Goal: Information Seeking & Learning: Learn about a topic

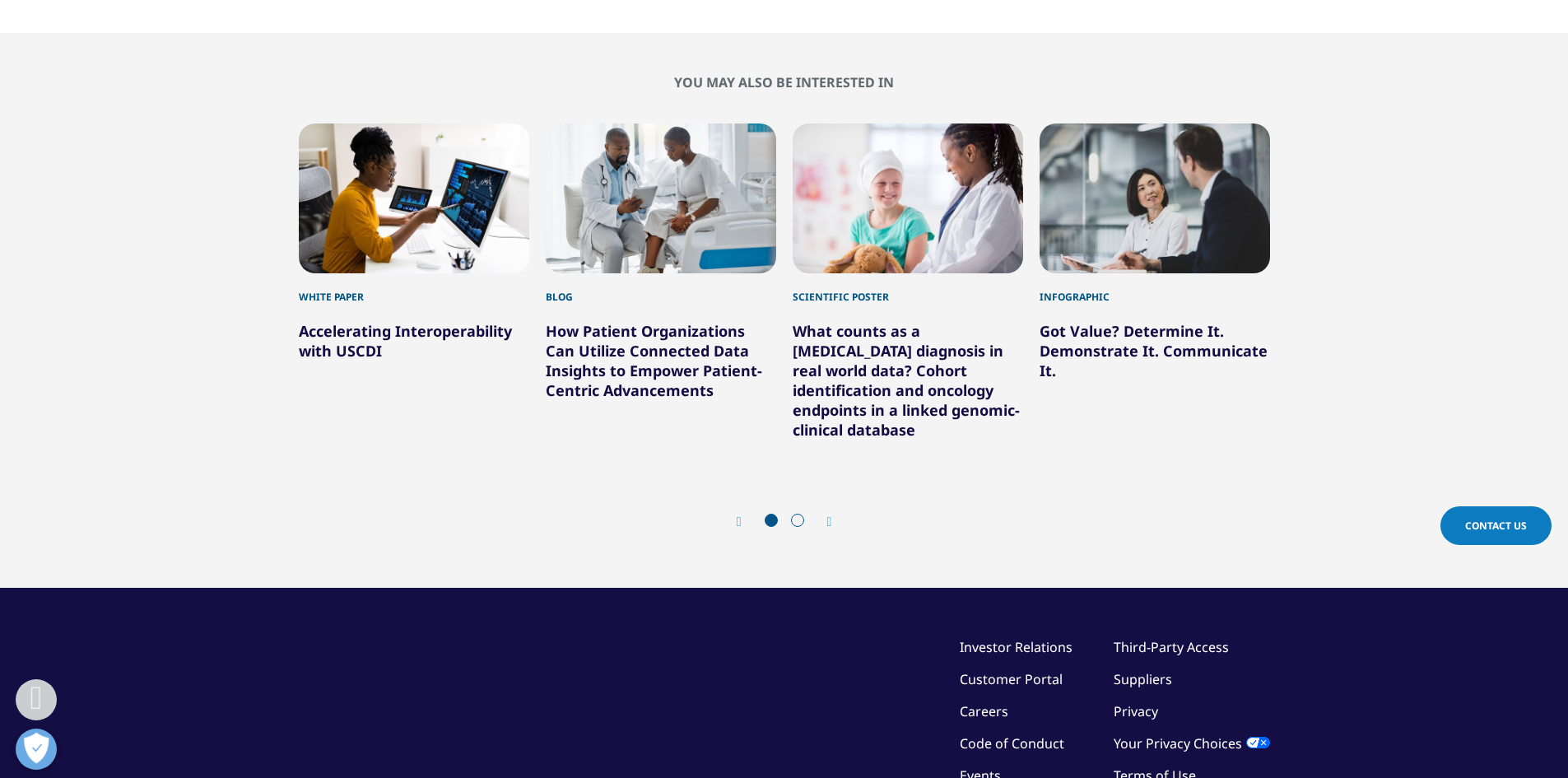
scroll to position [988, 0]
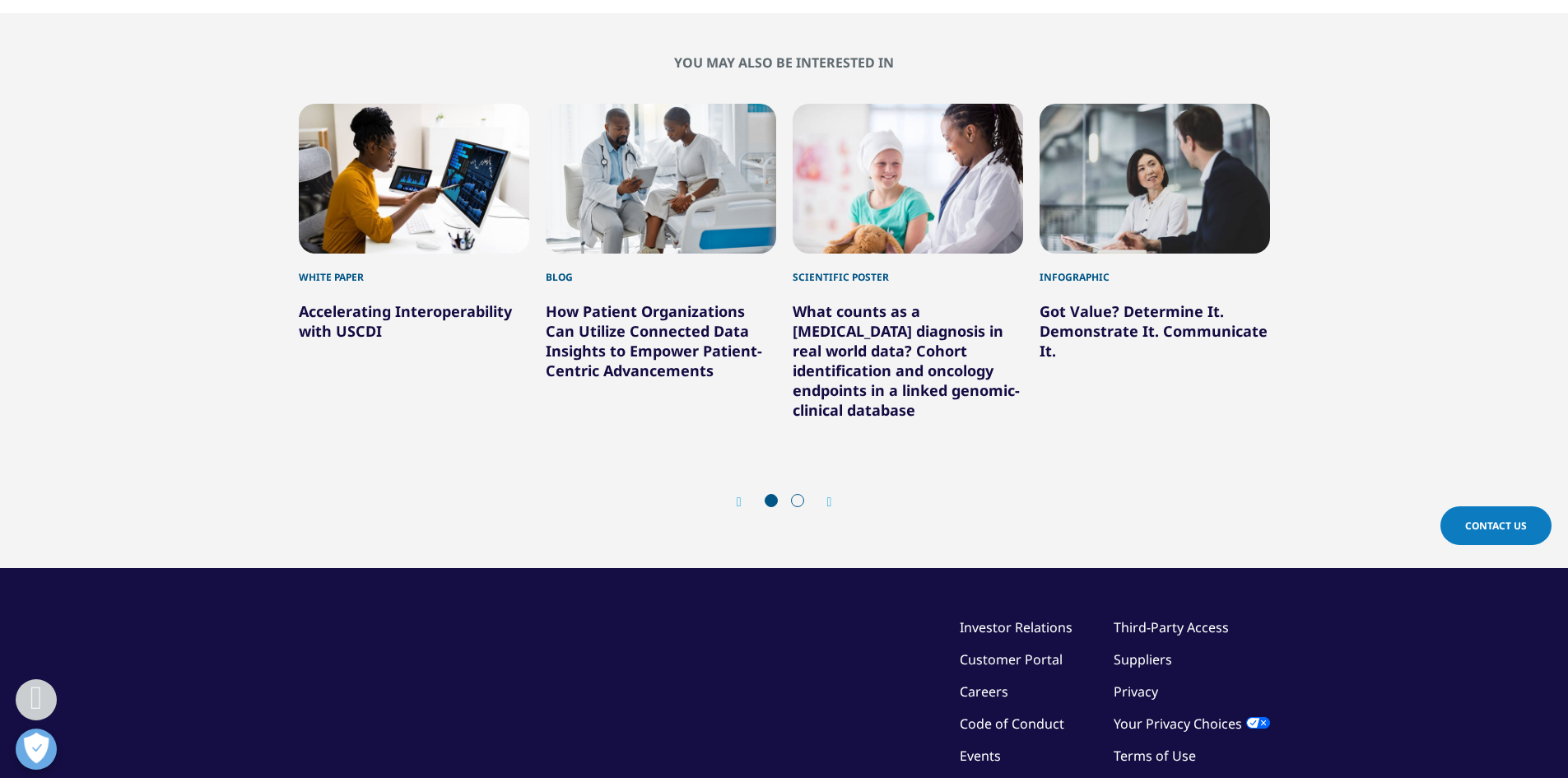
click at [832, 495] on icon "Next slide" at bounding box center [830, 501] width 5 height 13
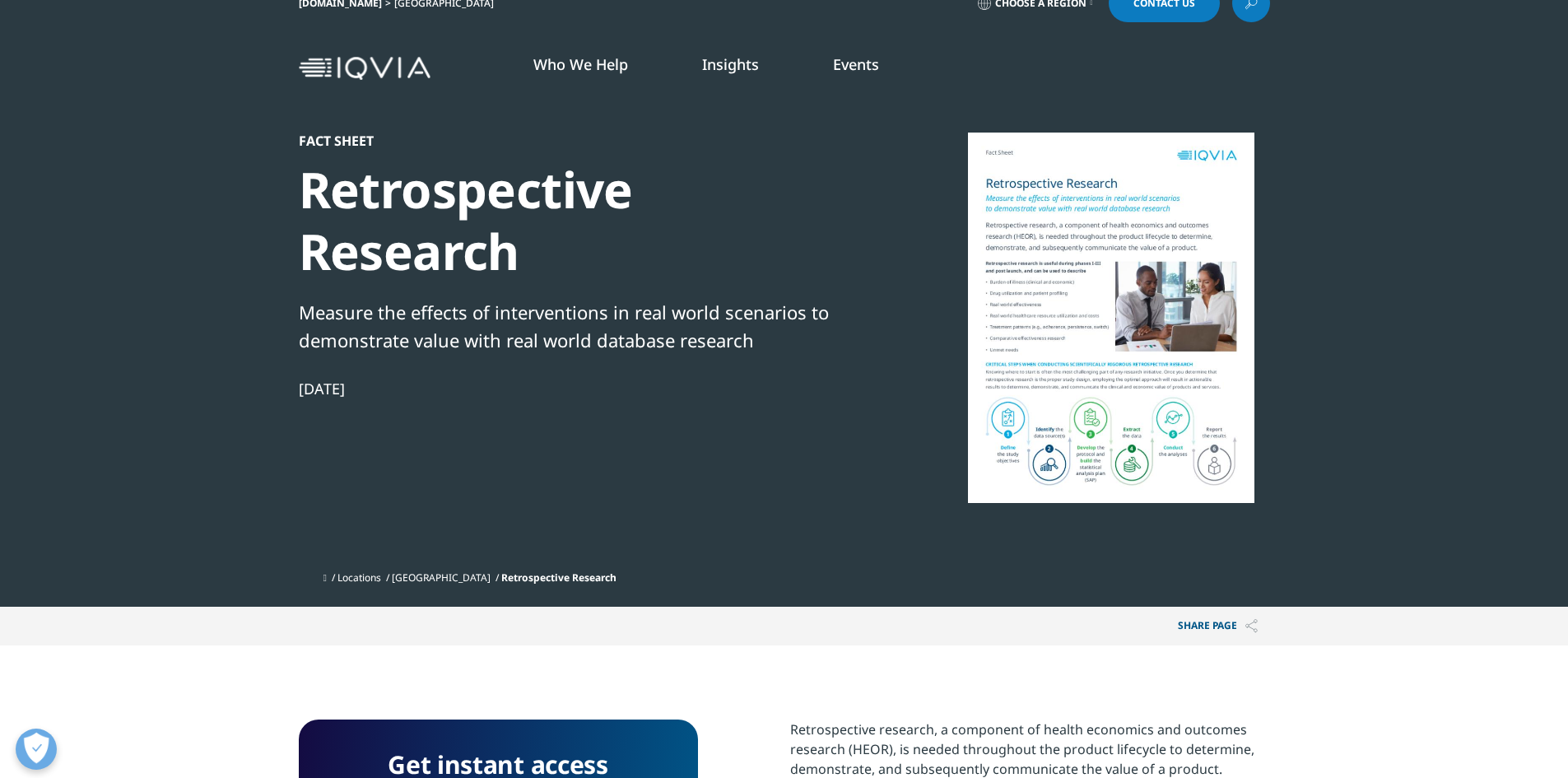
scroll to position [0, 0]
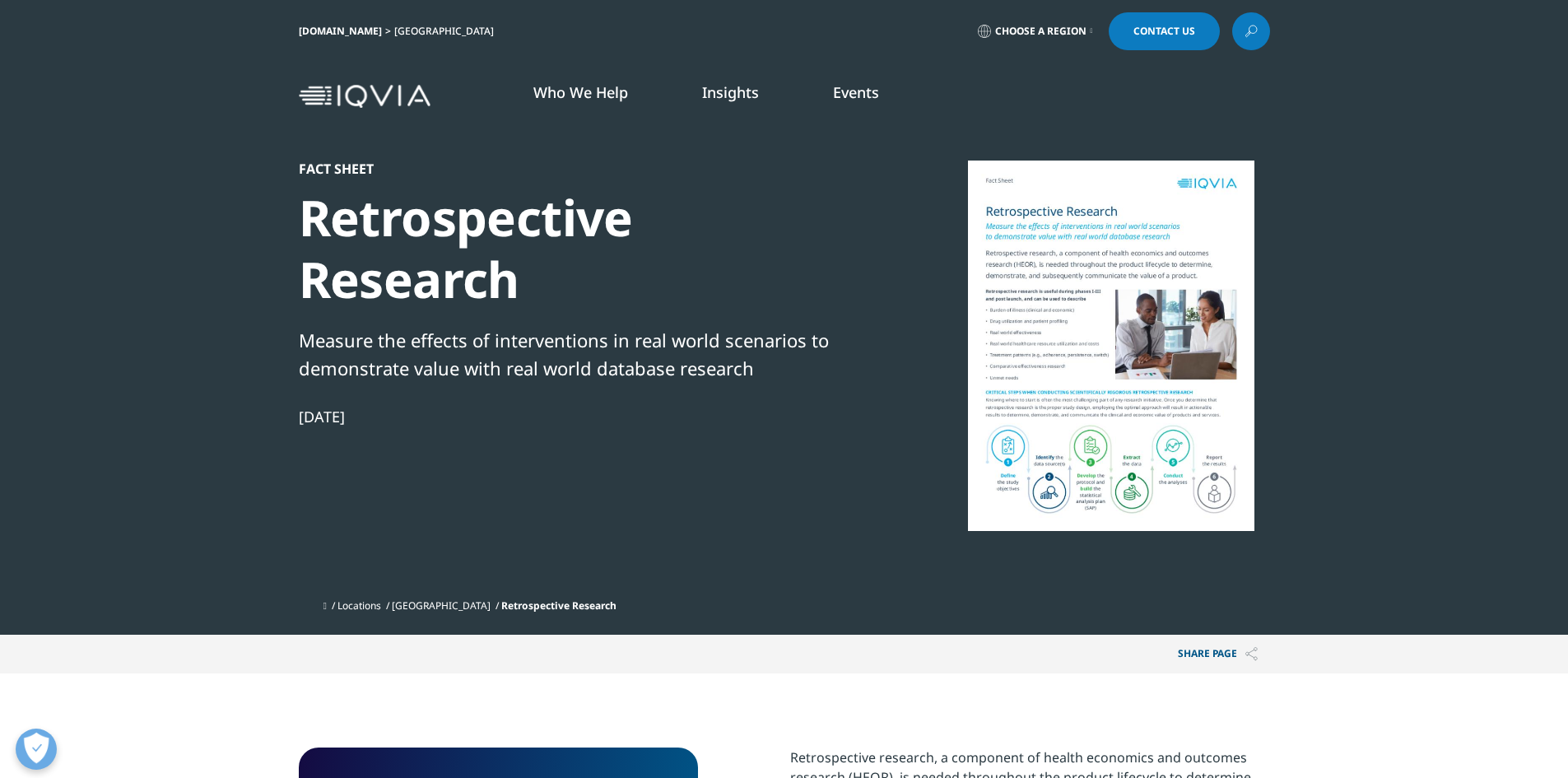
click at [535, 264] on link "DISCOVER EVENTS & WEBINARS" at bounding box center [559, 264] width 326 height 14
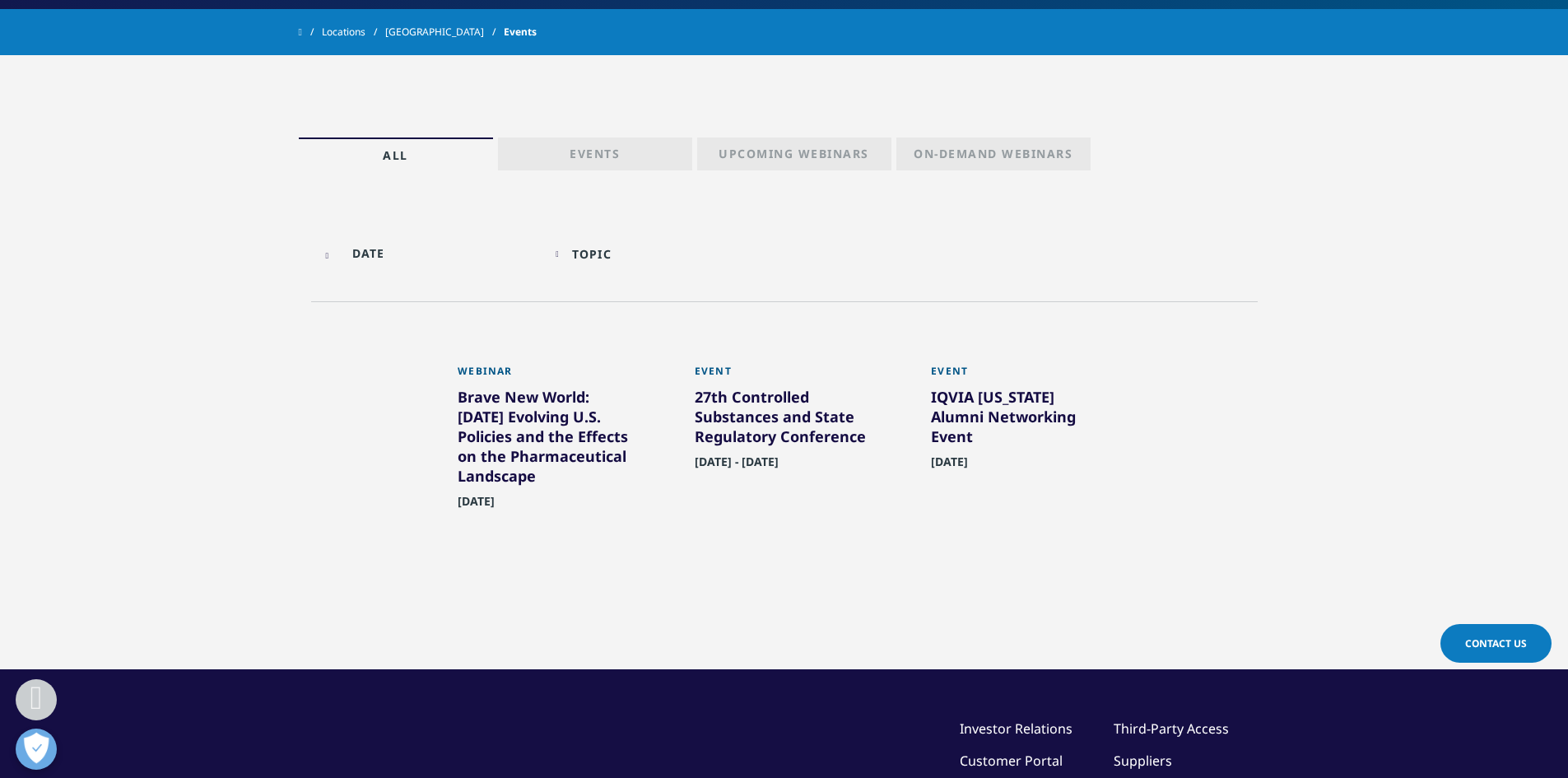
scroll to position [329, 0]
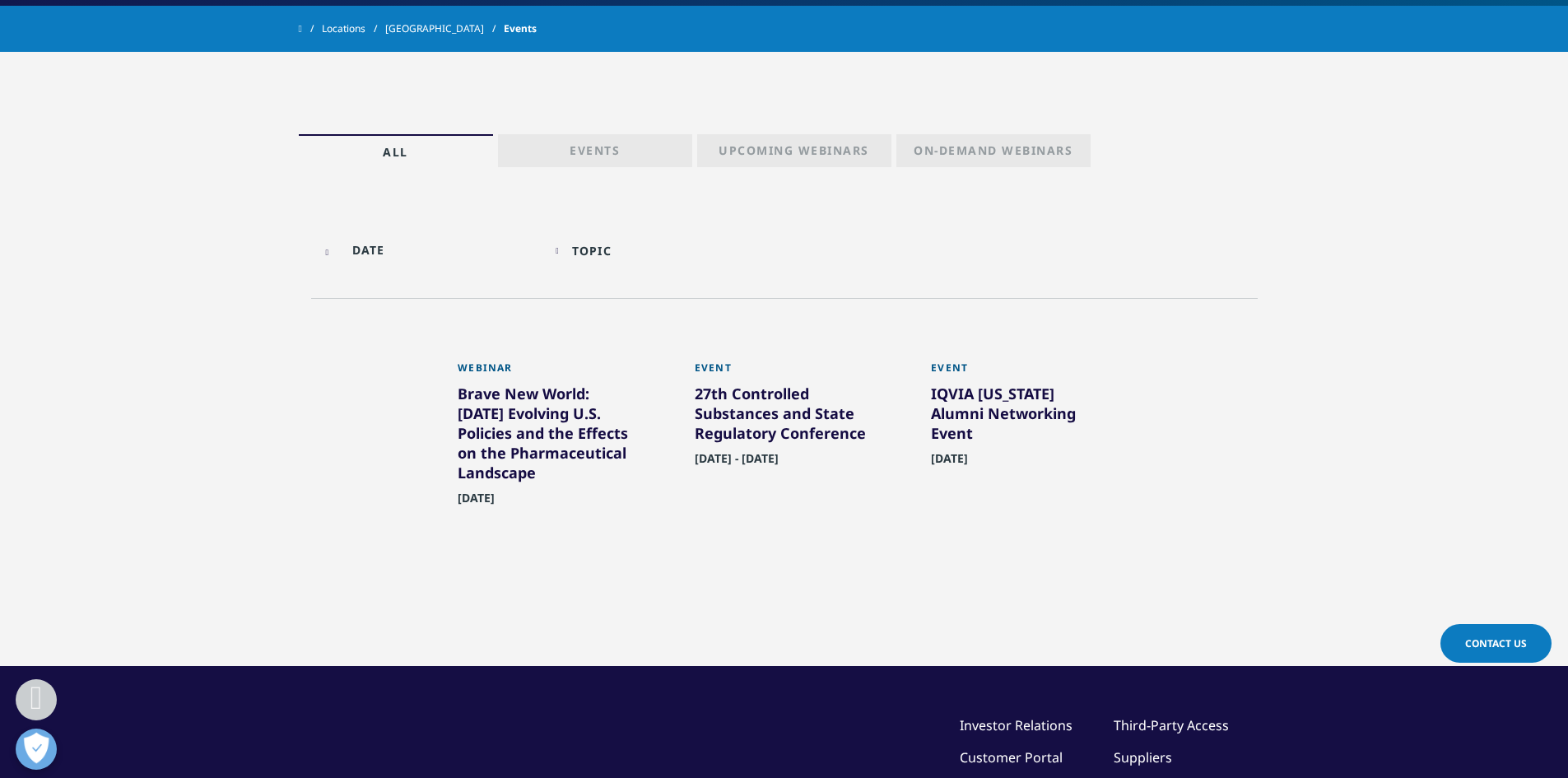
click at [733, 151] on p "Upcoming Webinars" at bounding box center [794, 154] width 151 height 23
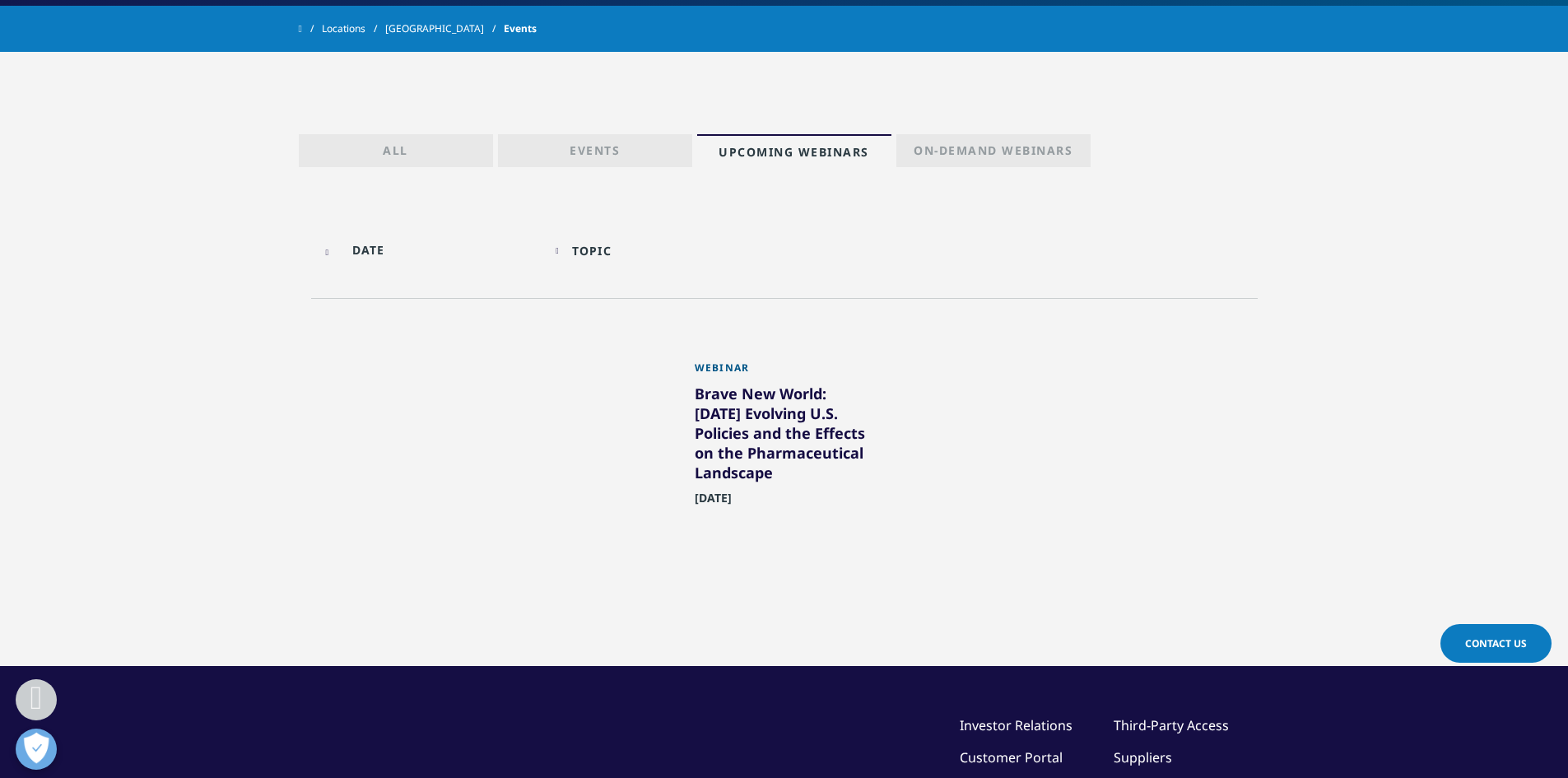
click at [952, 134] on link "On-Demand Webinars" at bounding box center [993, 151] width 194 height 33
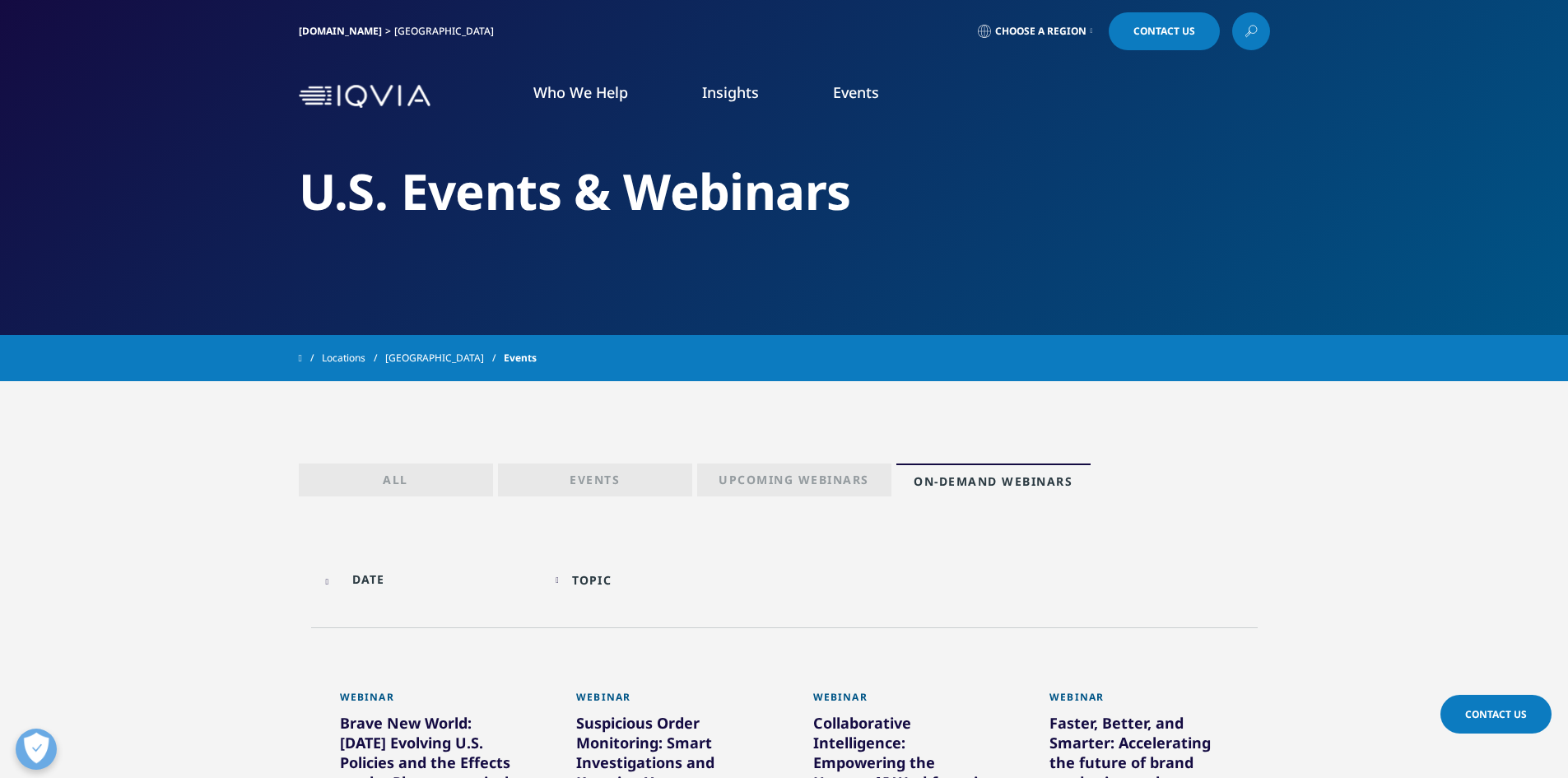
click at [268, 339] on li "Government and Public Health" at bounding box center [219, 346] width 299 height 31
click at [468, 433] on link "Discover More" at bounding box center [547, 443] width 250 height 44
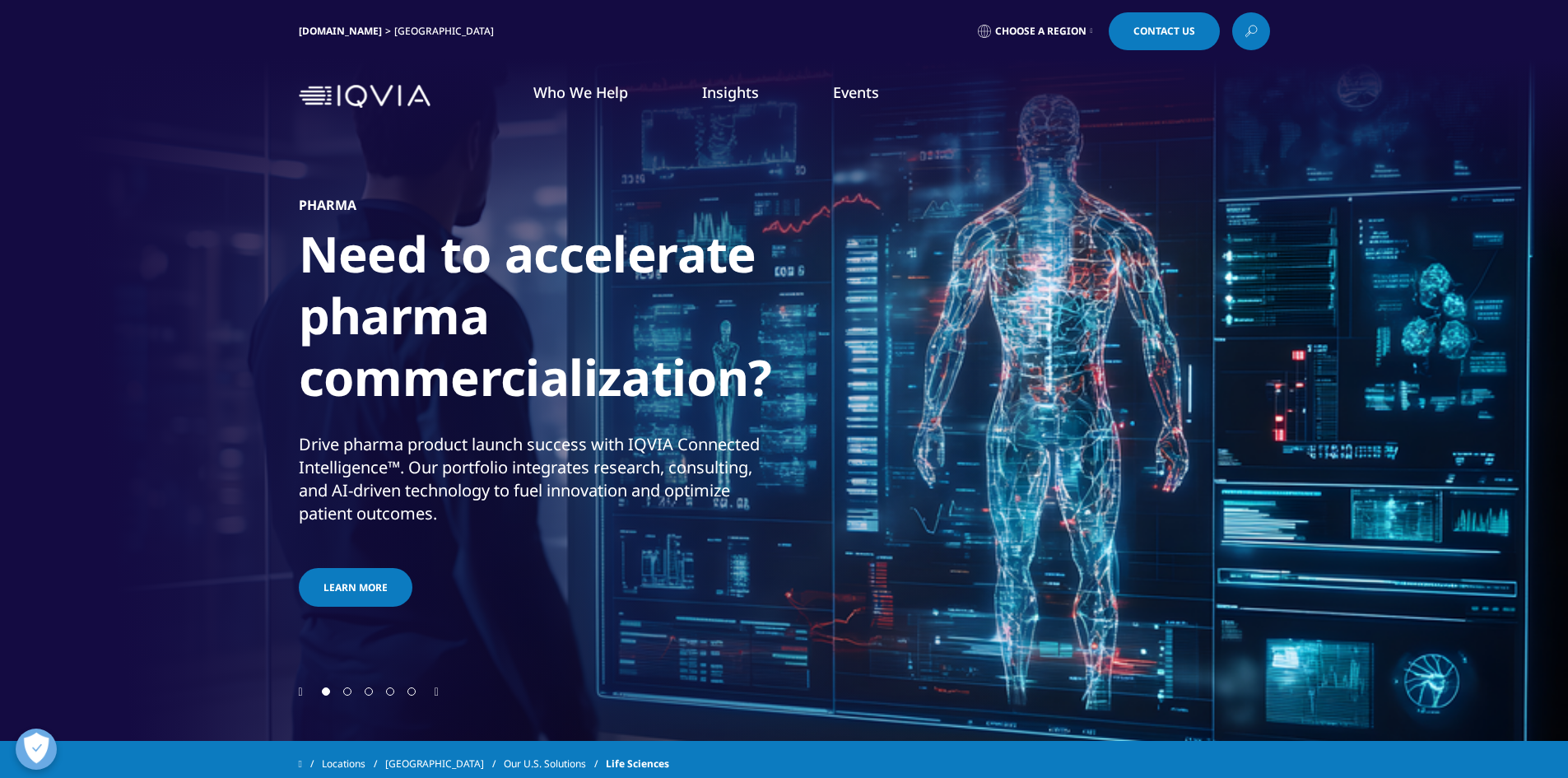
click at [245, 343] on link "Government and Public Health" at bounding box center [182, 346] width 191 height 18
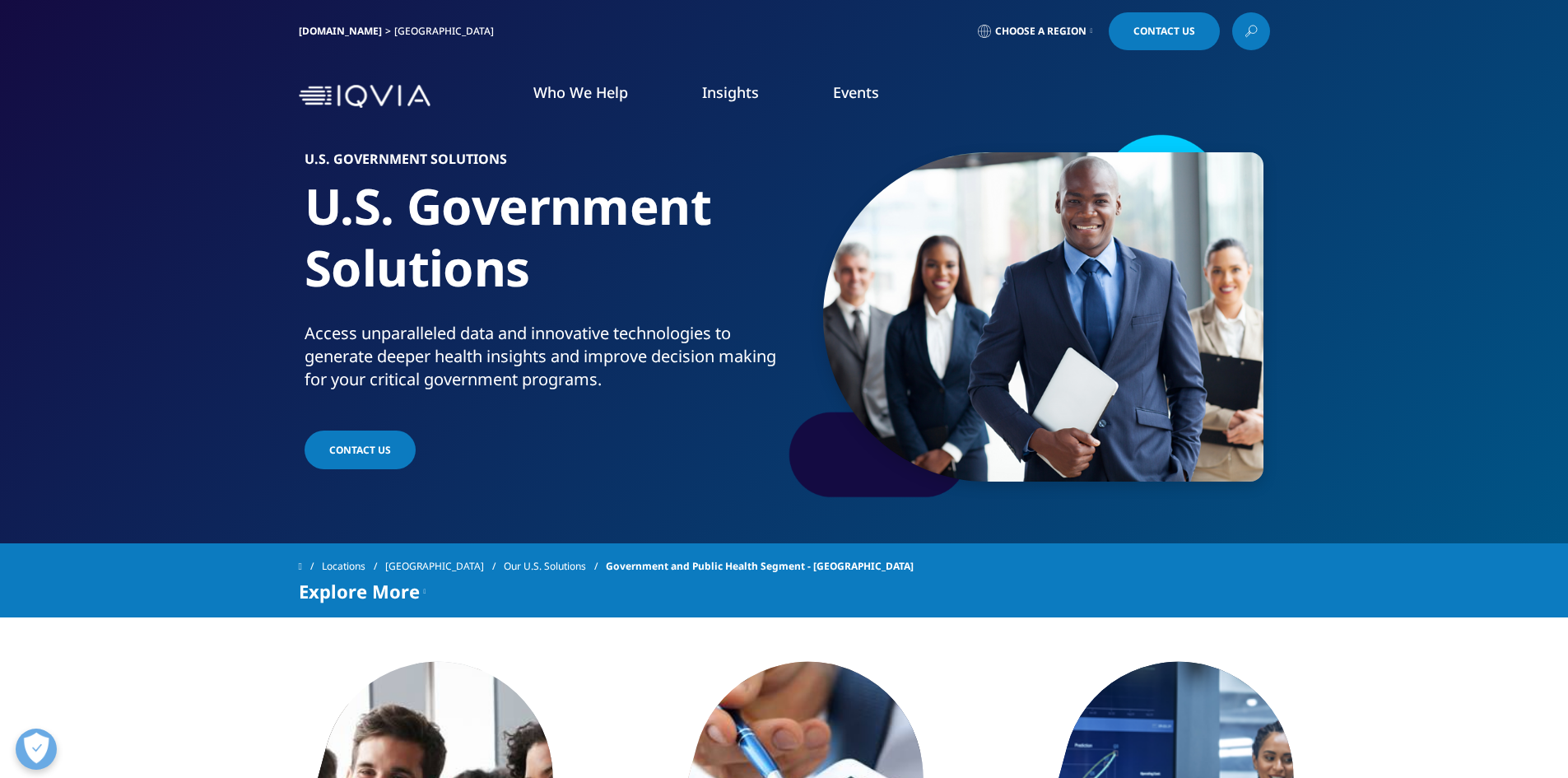
click at [244, 347] on link "Government and Public Health" at bounding box center [182, 346] width 191 height 18
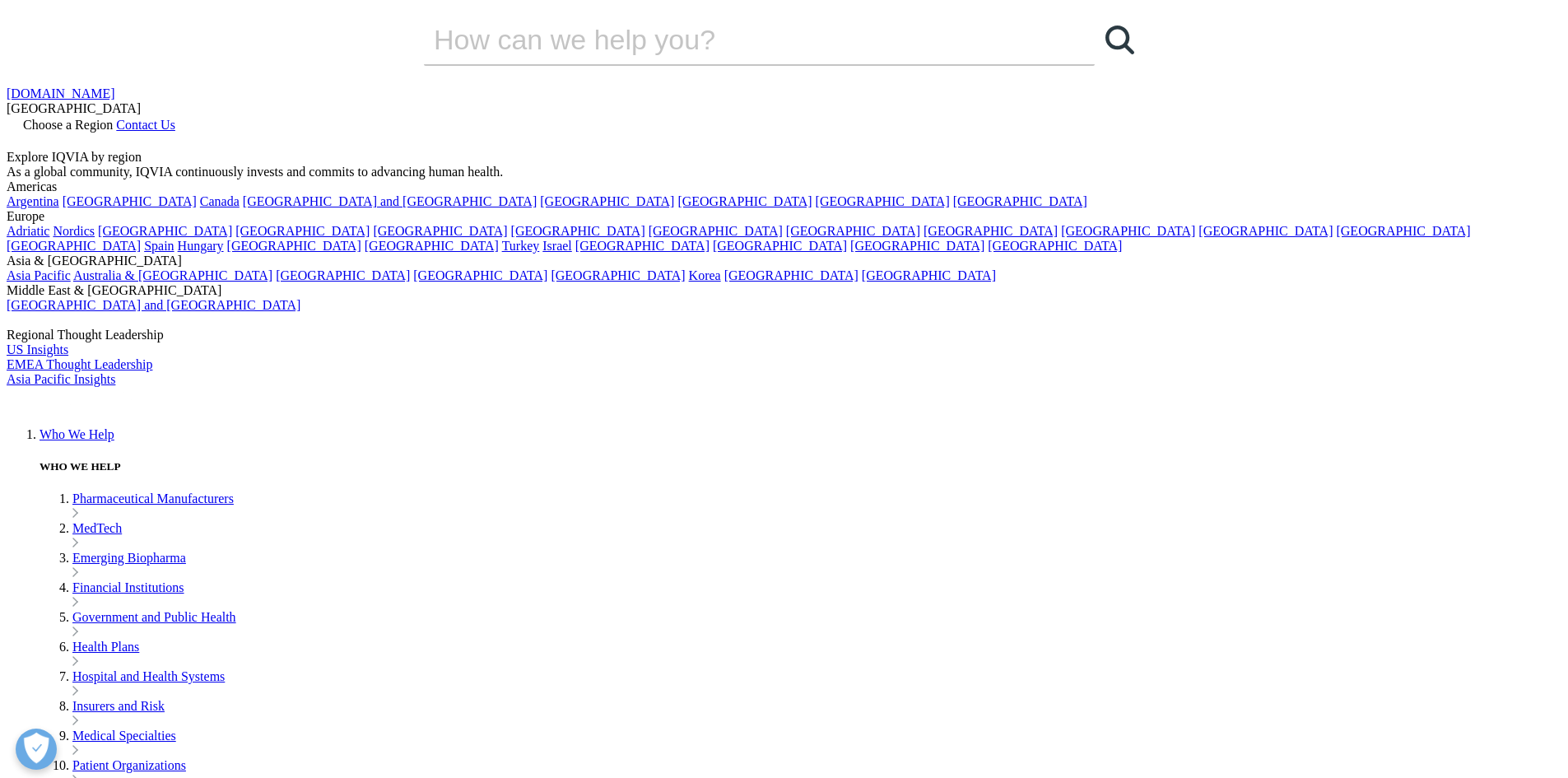
click at [209, 669] on link "Hospital and Health Systems" at bounding box center [148, 676] width 152 height 14
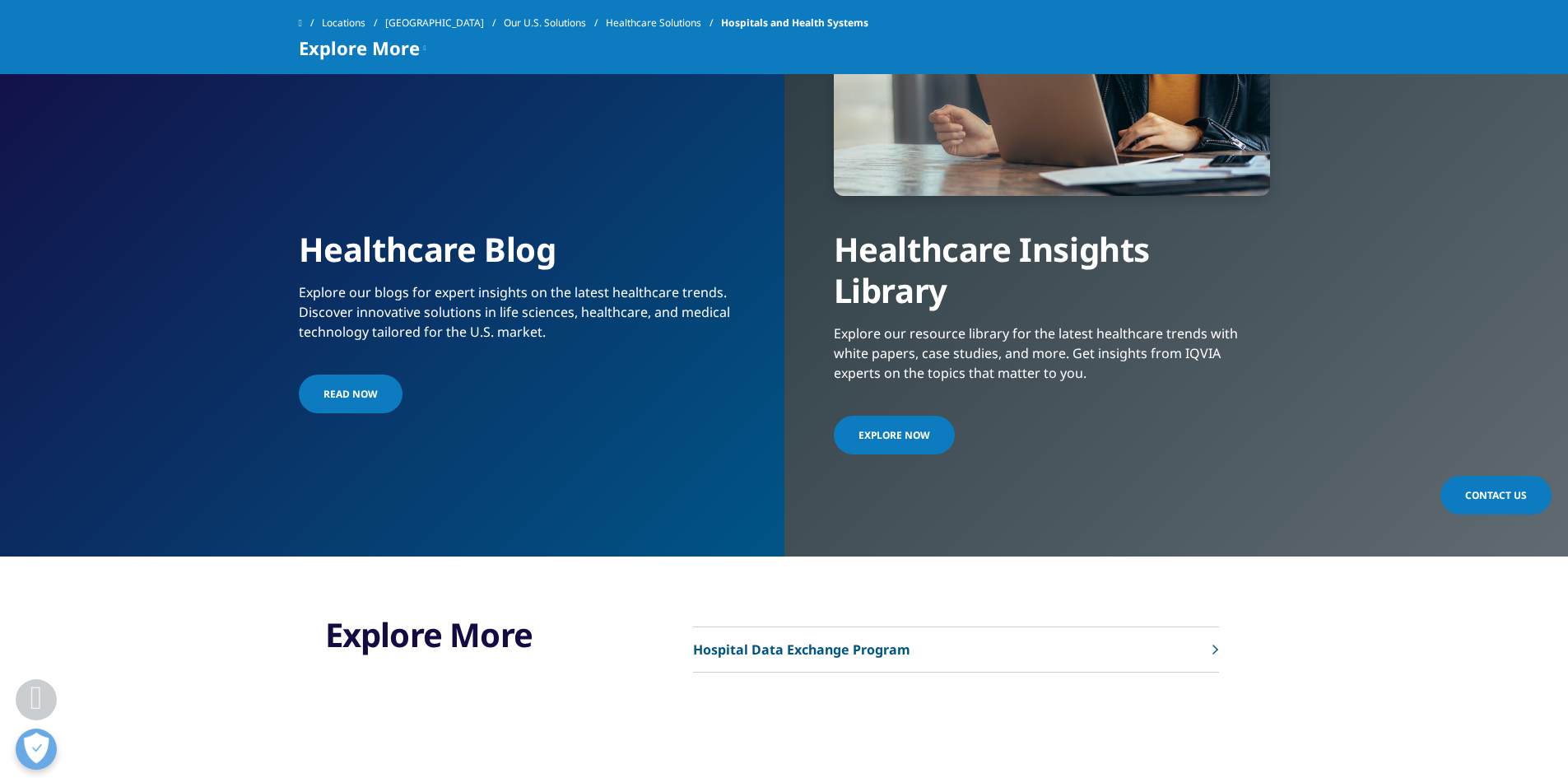
scroll to position [4198, 0]
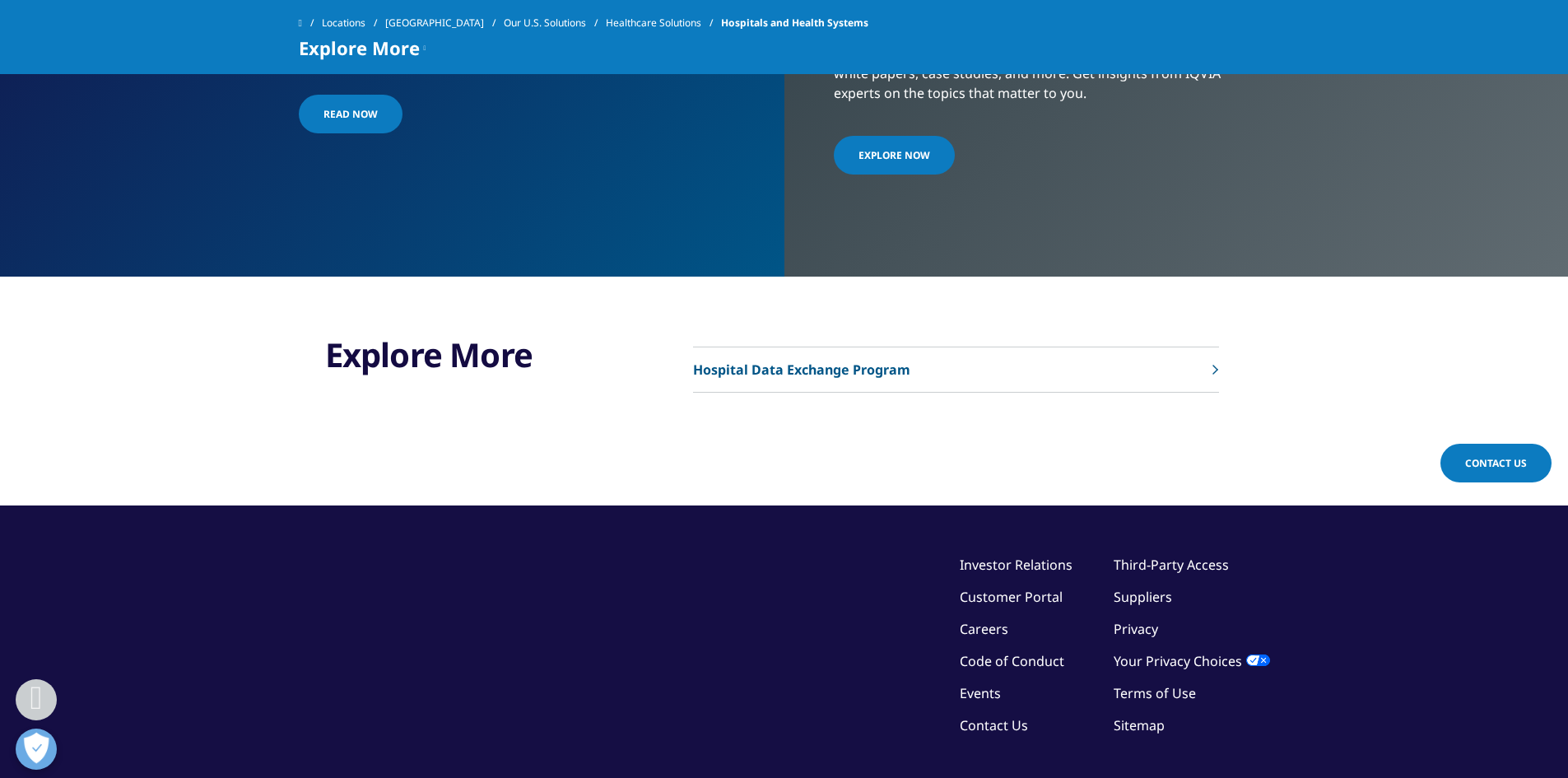
click at [339, 31] on link "Locations" at bounding box center [353, 23] width 64 height 30
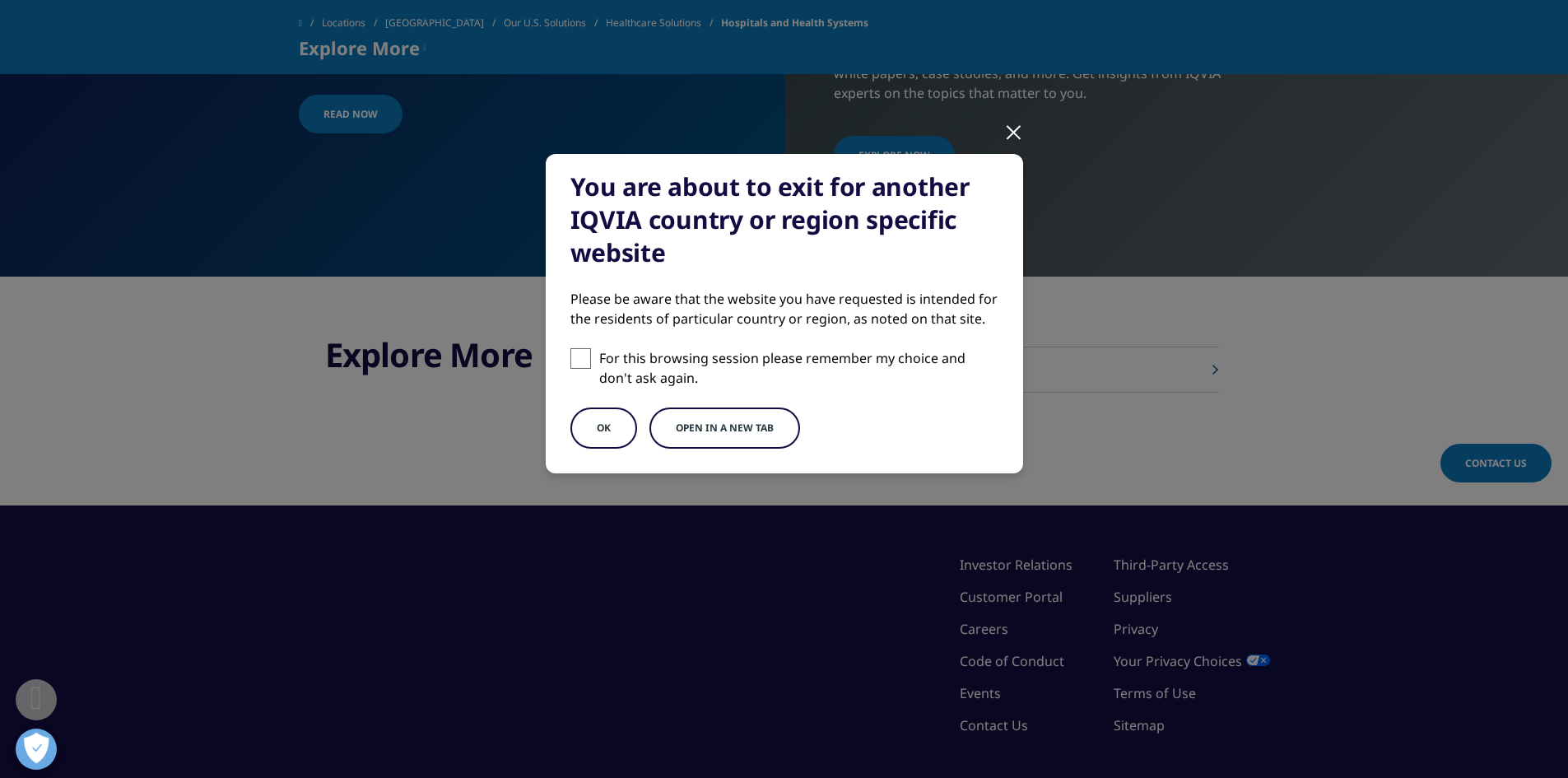
click at [601, 403] on div "You are about to exit for another IQVIA country or region specific website Plea…" at bounding box center [784, 313] width 478 height 319
click at [602, 413] on button "OK" at bounding box center [604, 427] width 67 height 41
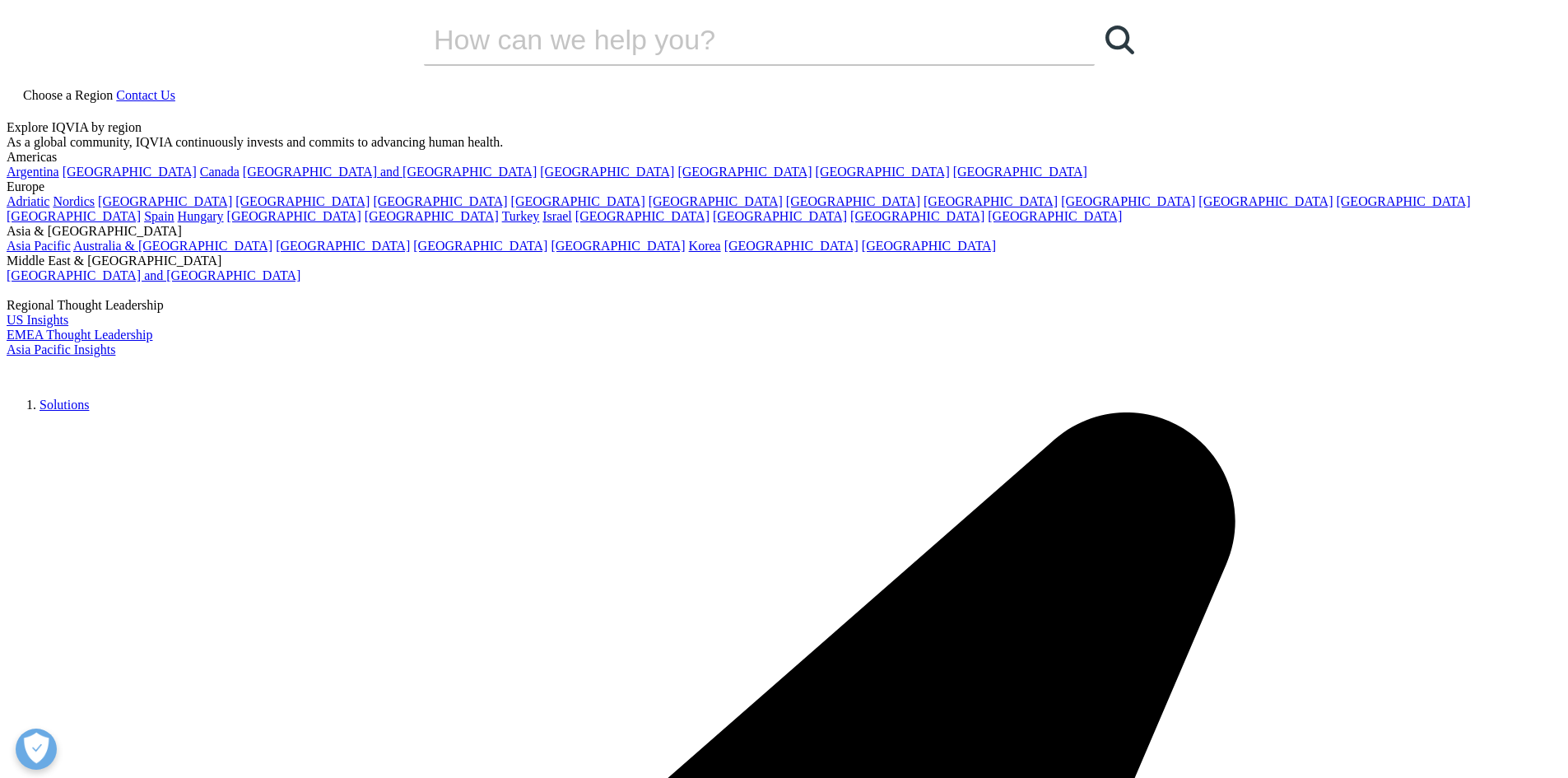
click at [116, 88] on link "Choose a Region" at bounding box center [62, 95] width 110 height 14
click at [232, 208] on link "[GEOGRAPHIC_DATA]" at bounding box center [165, 201] width 134 height 14
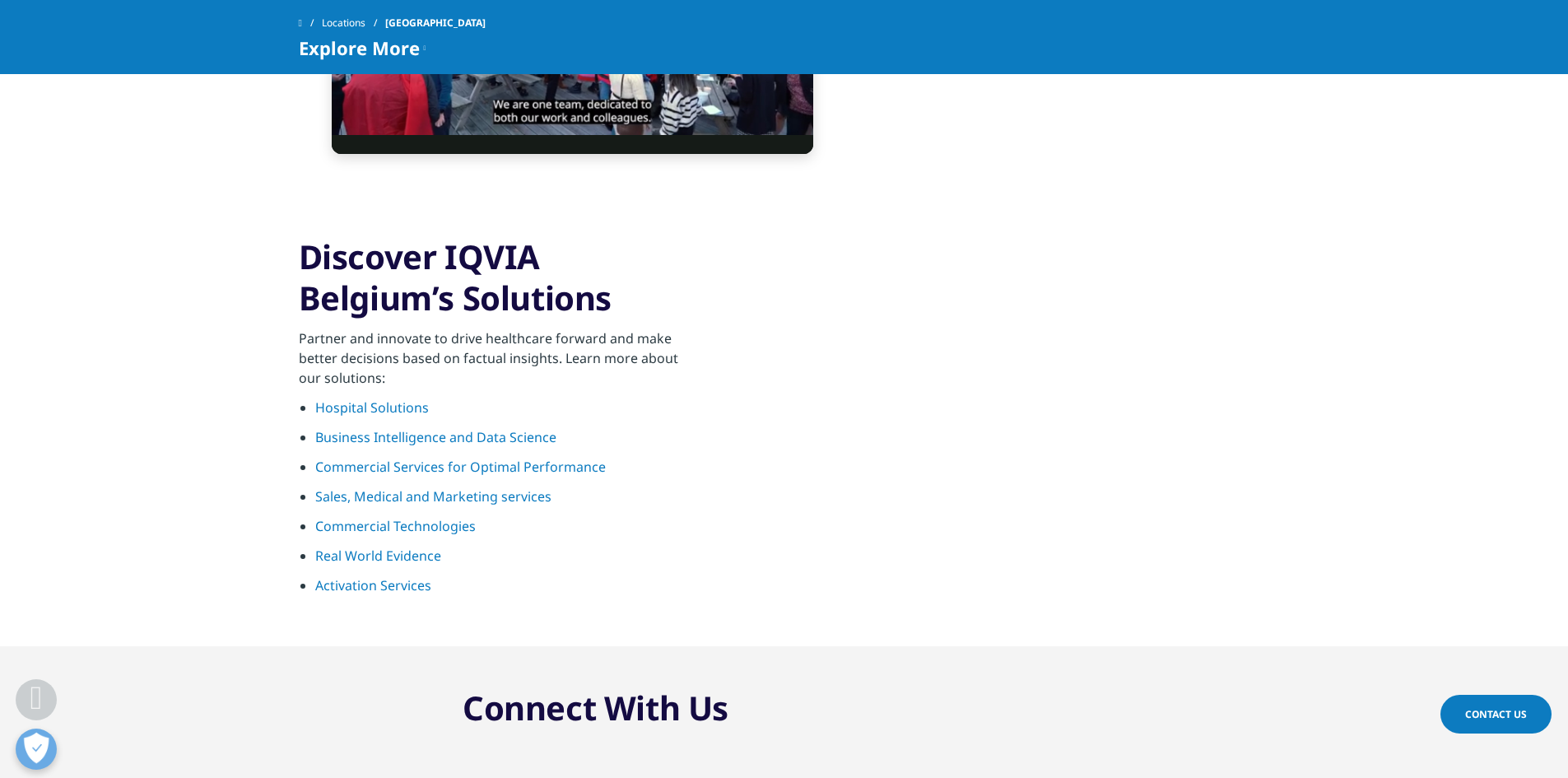
scroll to position [1399, 0]
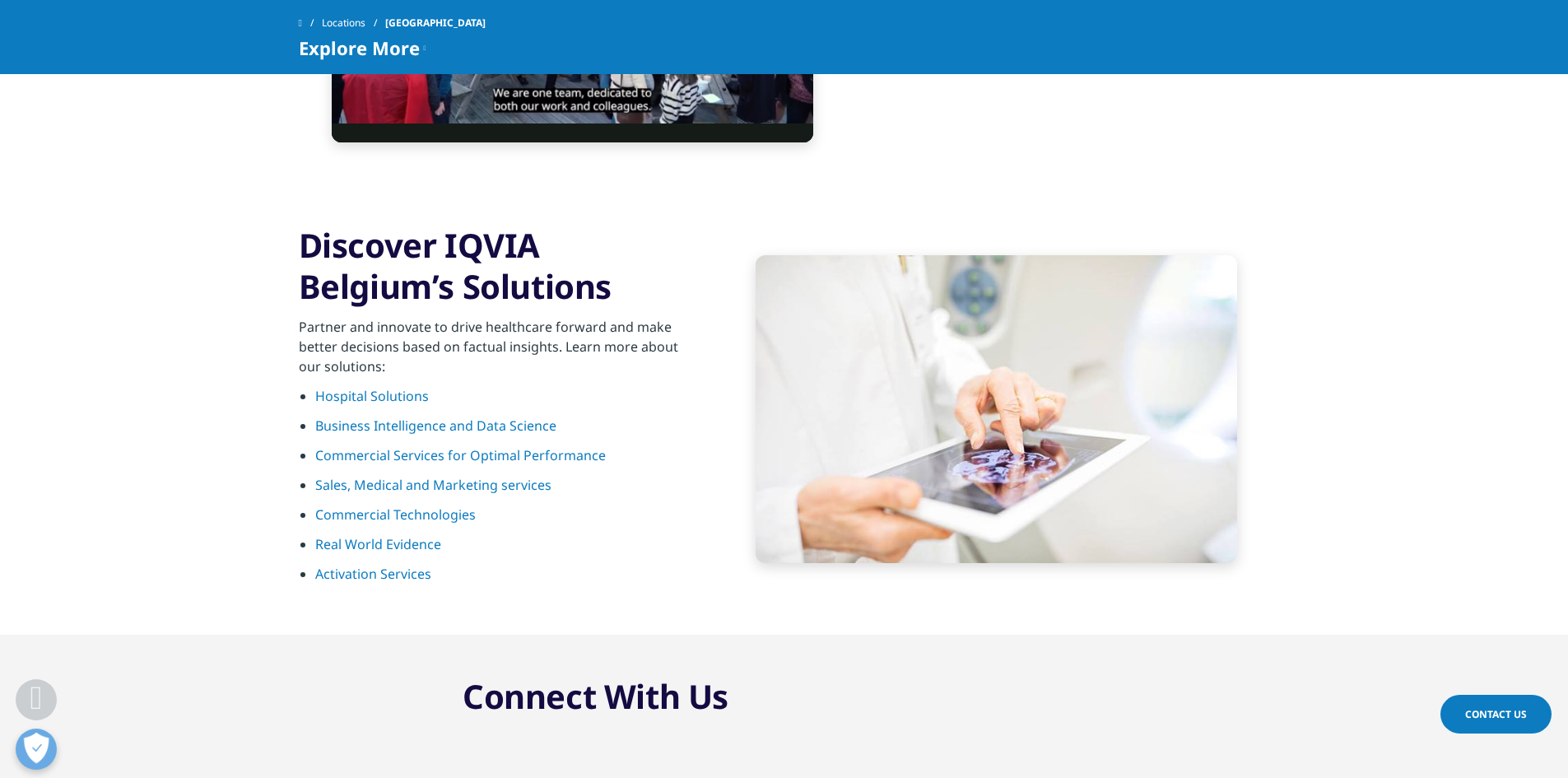
drag, startPoint x: 450, startPoint y: 362, endPoint x: 454, endPoint y: 373, distance: 11.7
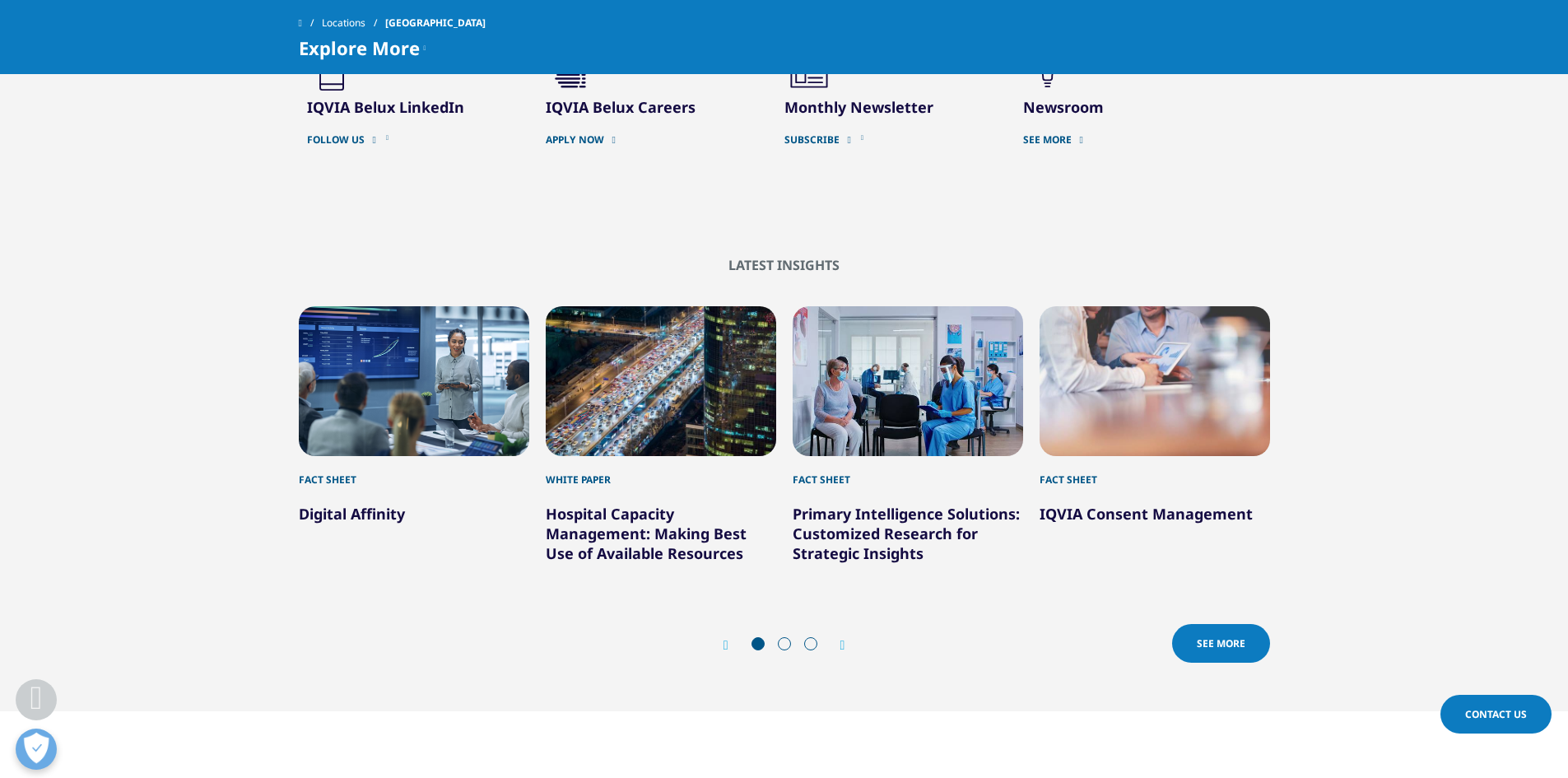
scroll to position [2141, 0]
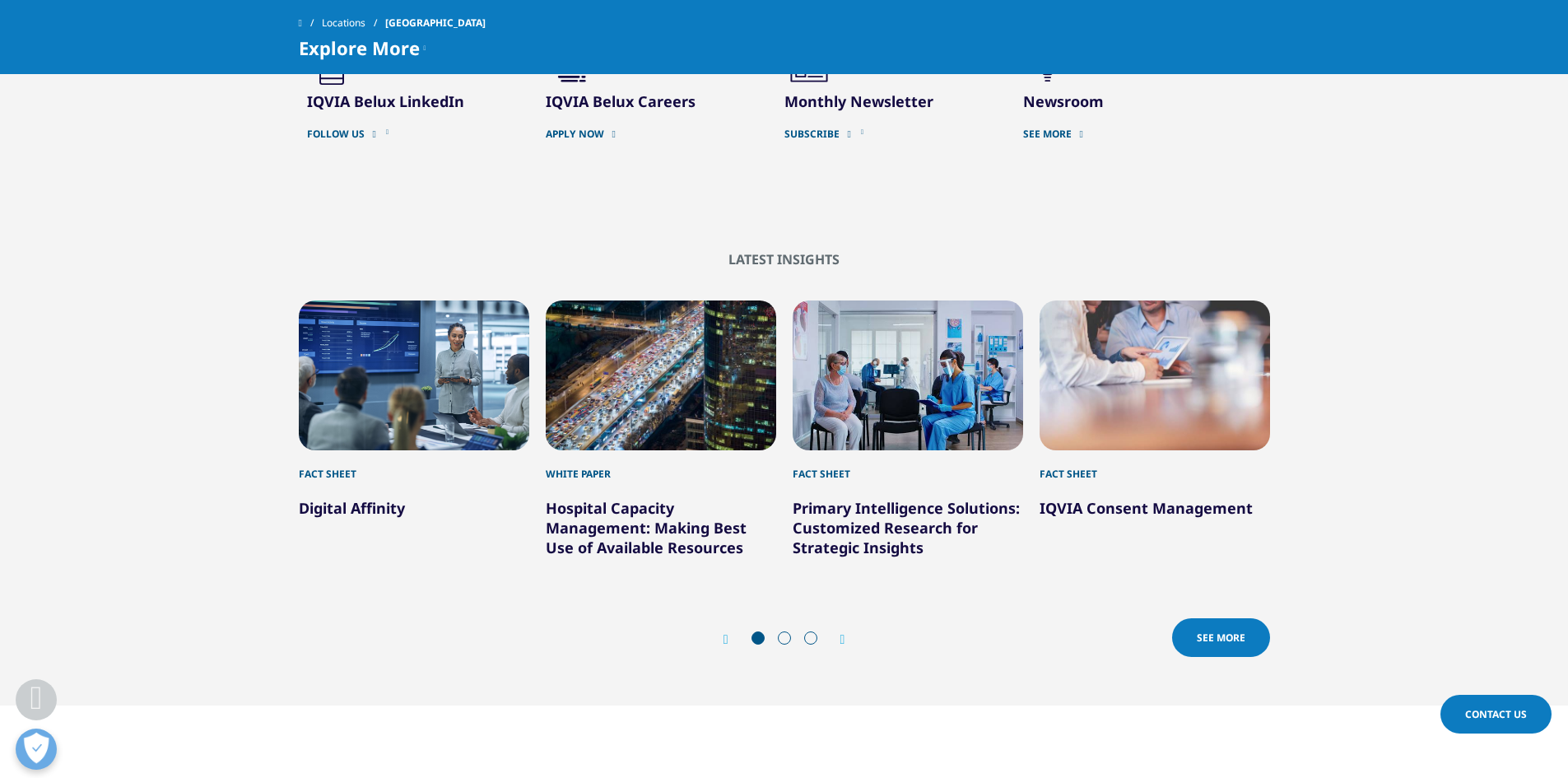
click at [841, 633] on icon "Next slide" at bounding box center [843, 639] width 5 height 13
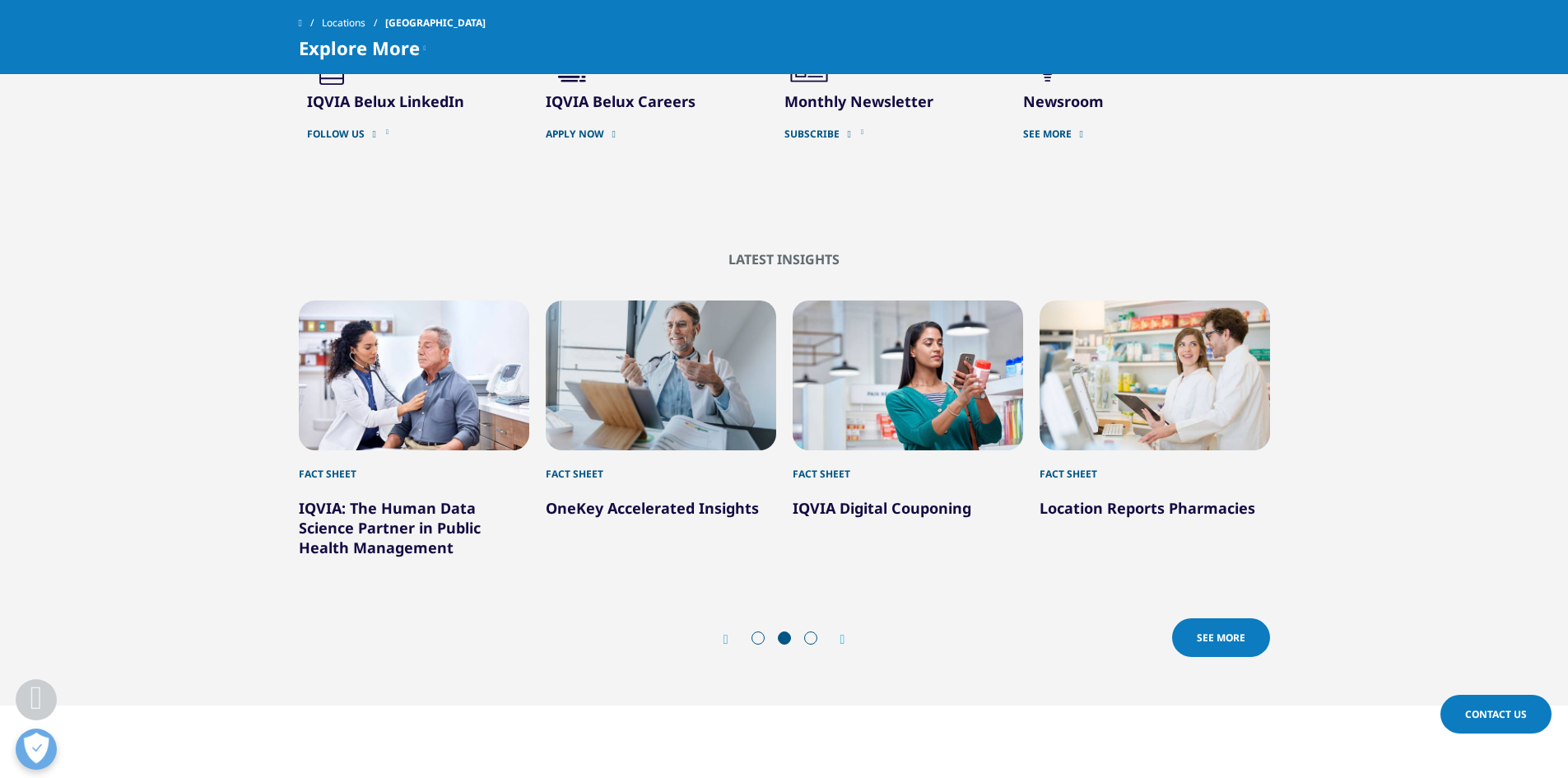
click at [841, 633] on icon "Next slide" at bounding box center [843, 639] width 5 height 13
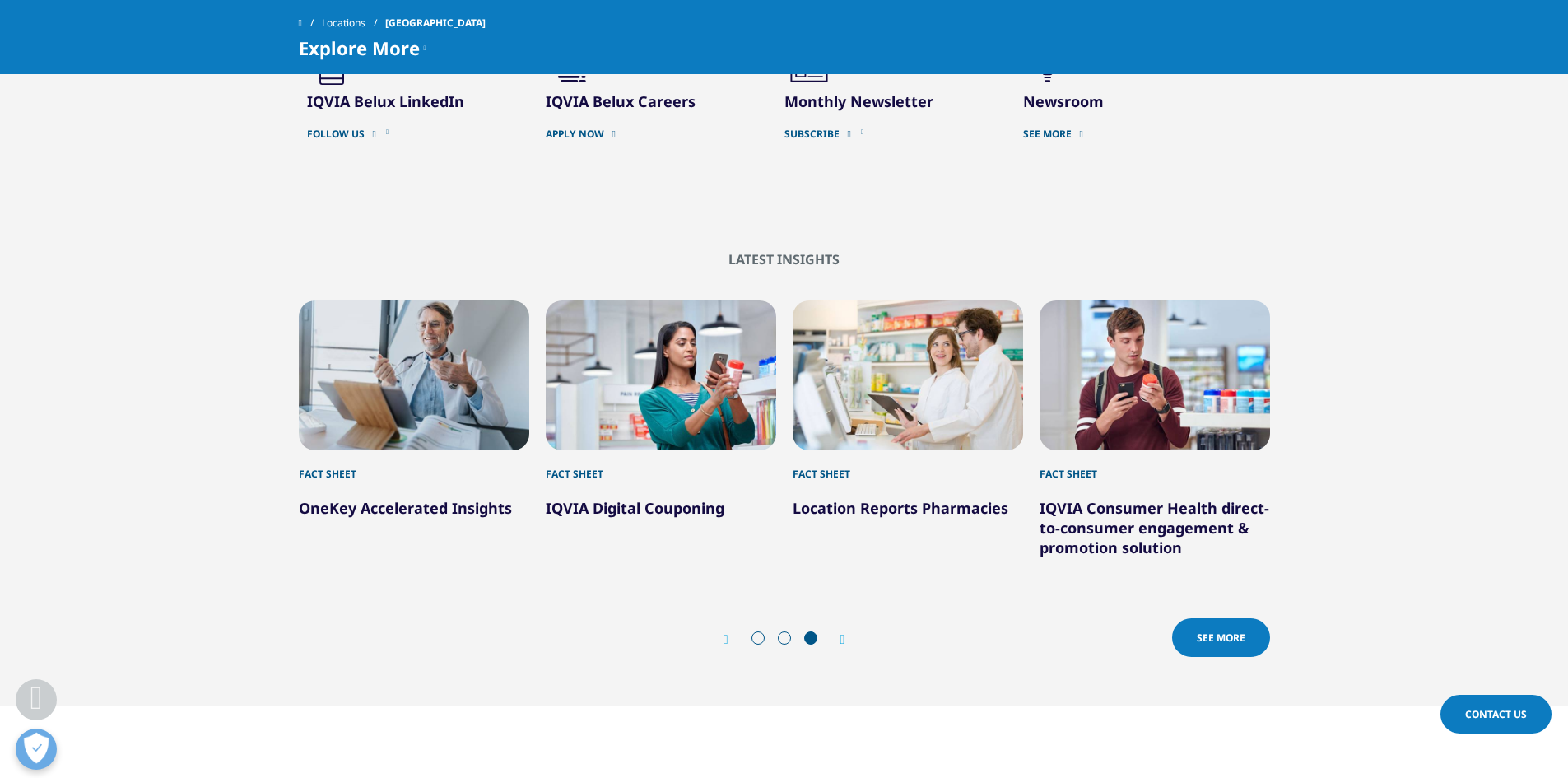
click at [1204, 618] on link "SEE MORE" at bounding box center [1221, 637] width 98 height 38
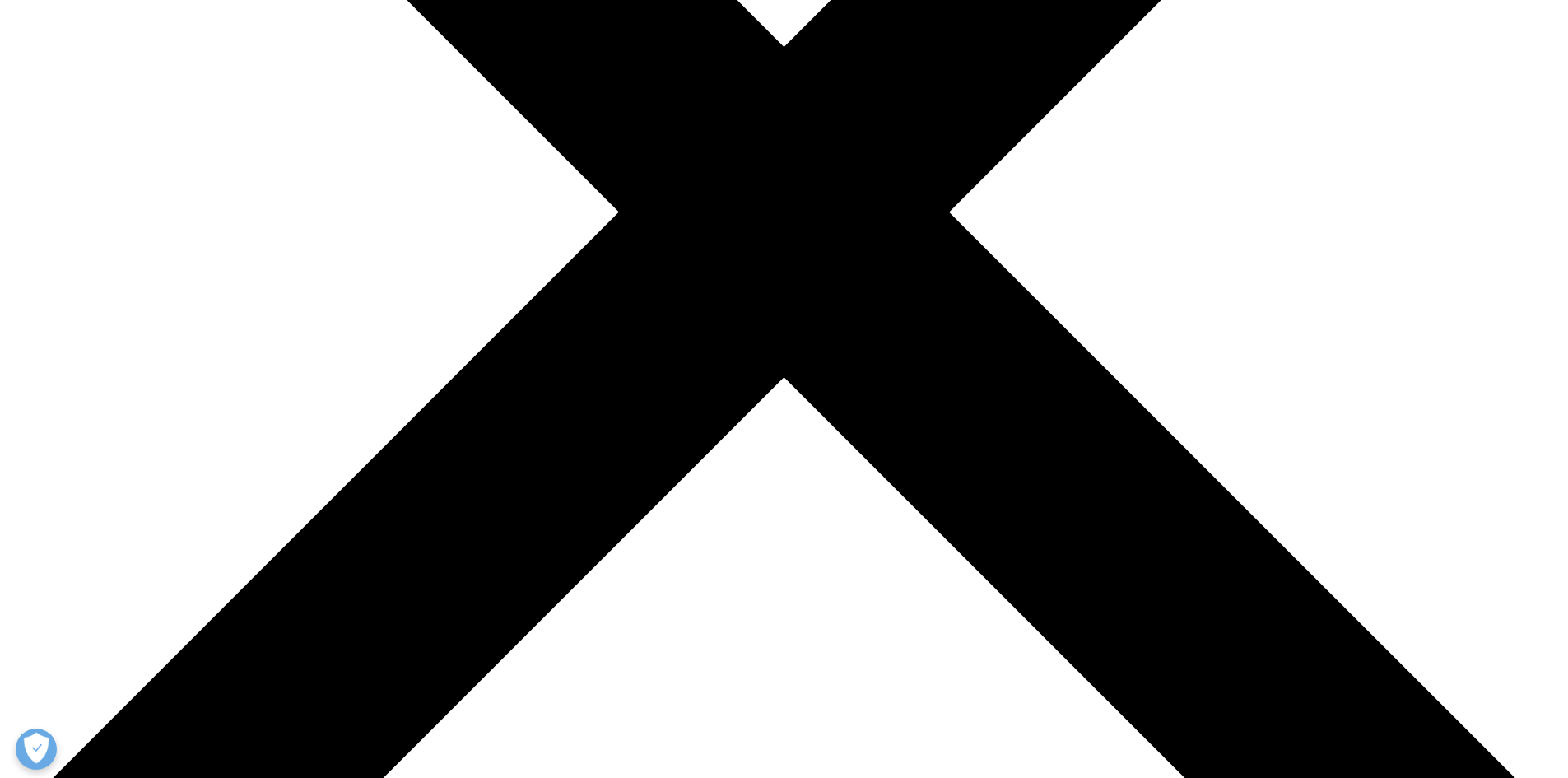
scroll to position [741, 0]
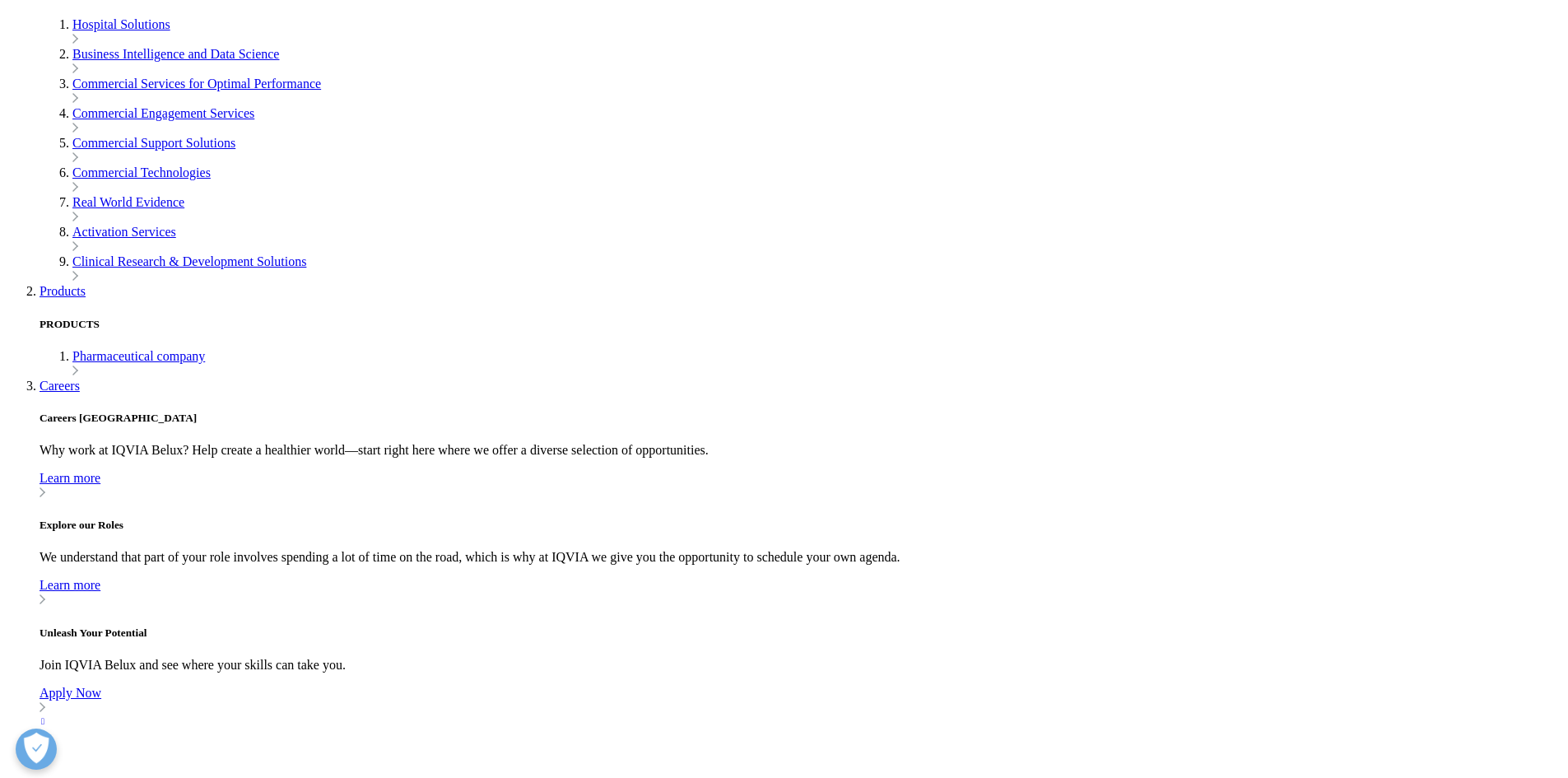
scroll to position [659, 0]
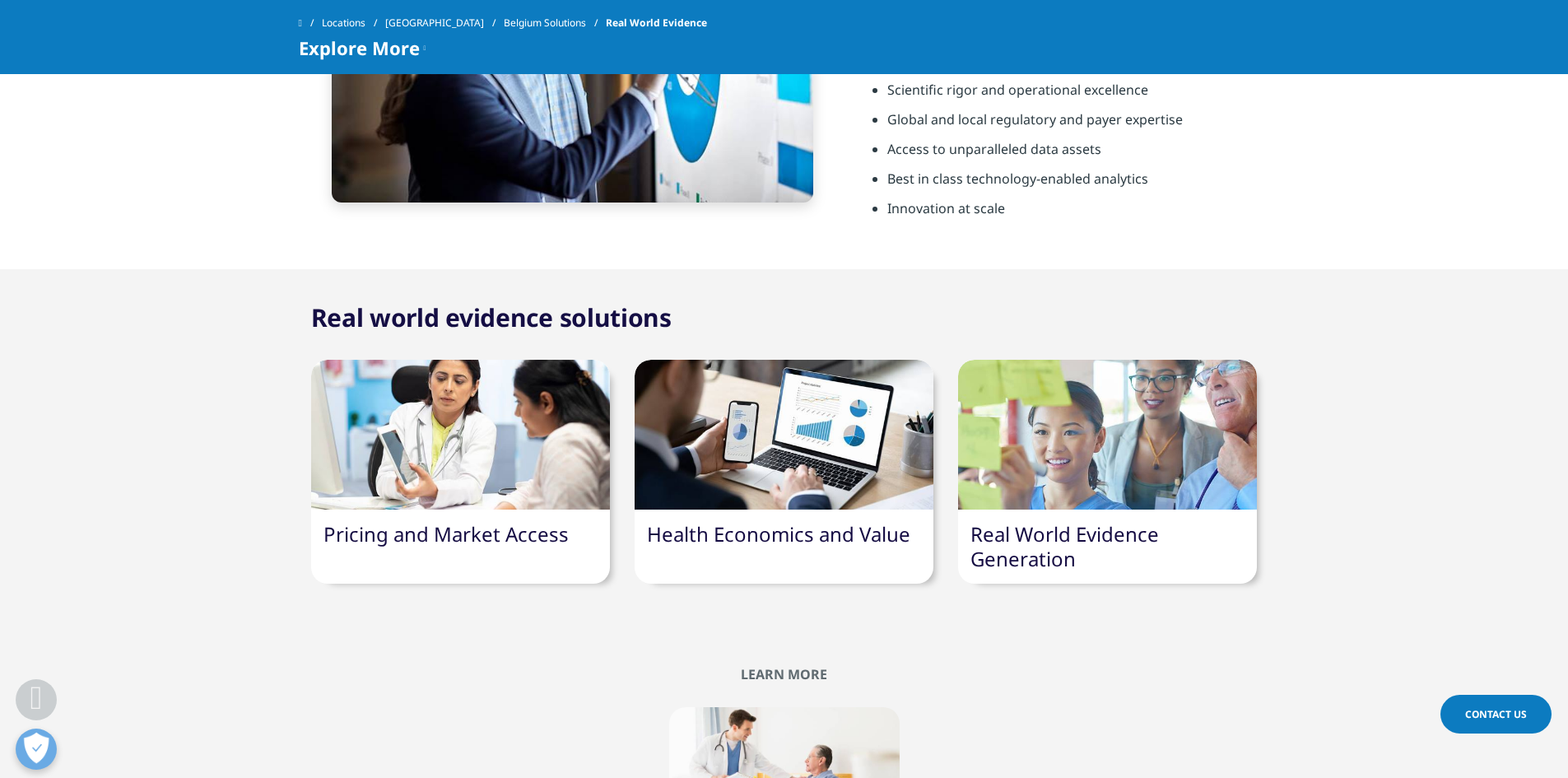
scroll to position [1318, 0]
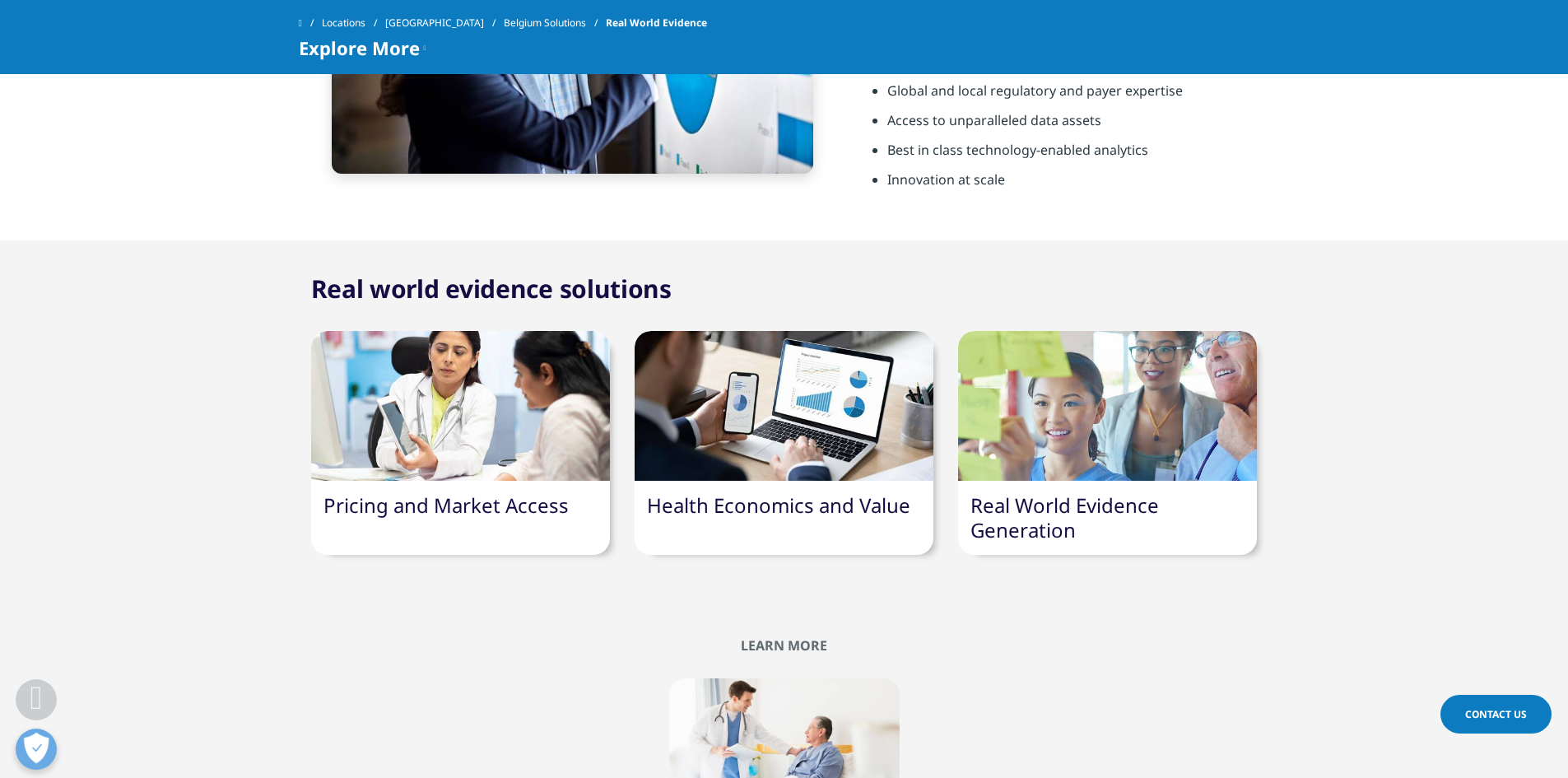
click at [700, 505] on link "Health Economics and Value" at bounding box center [779, 505] width 264 height 27
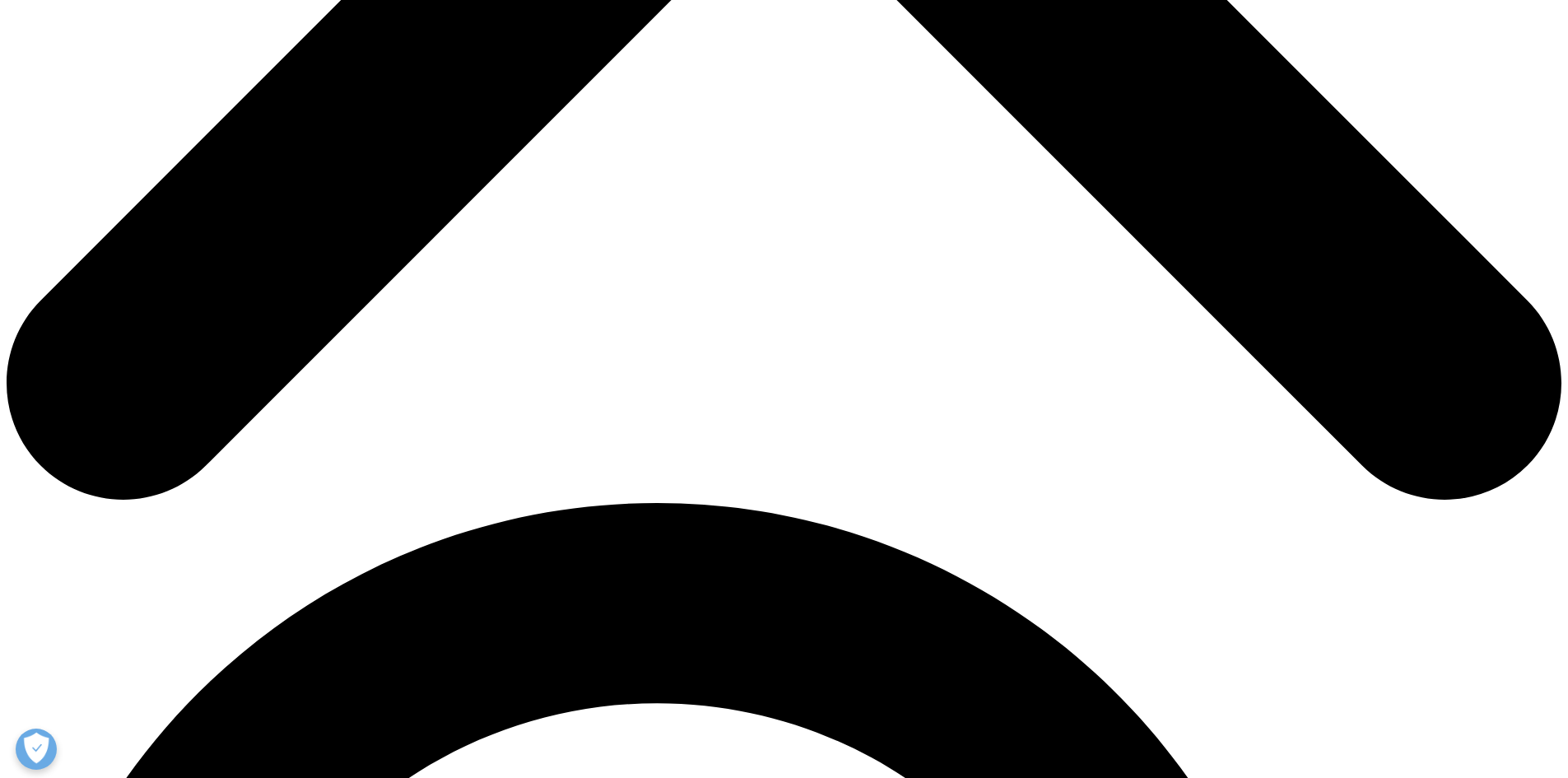
scroll to position [1235, 0]
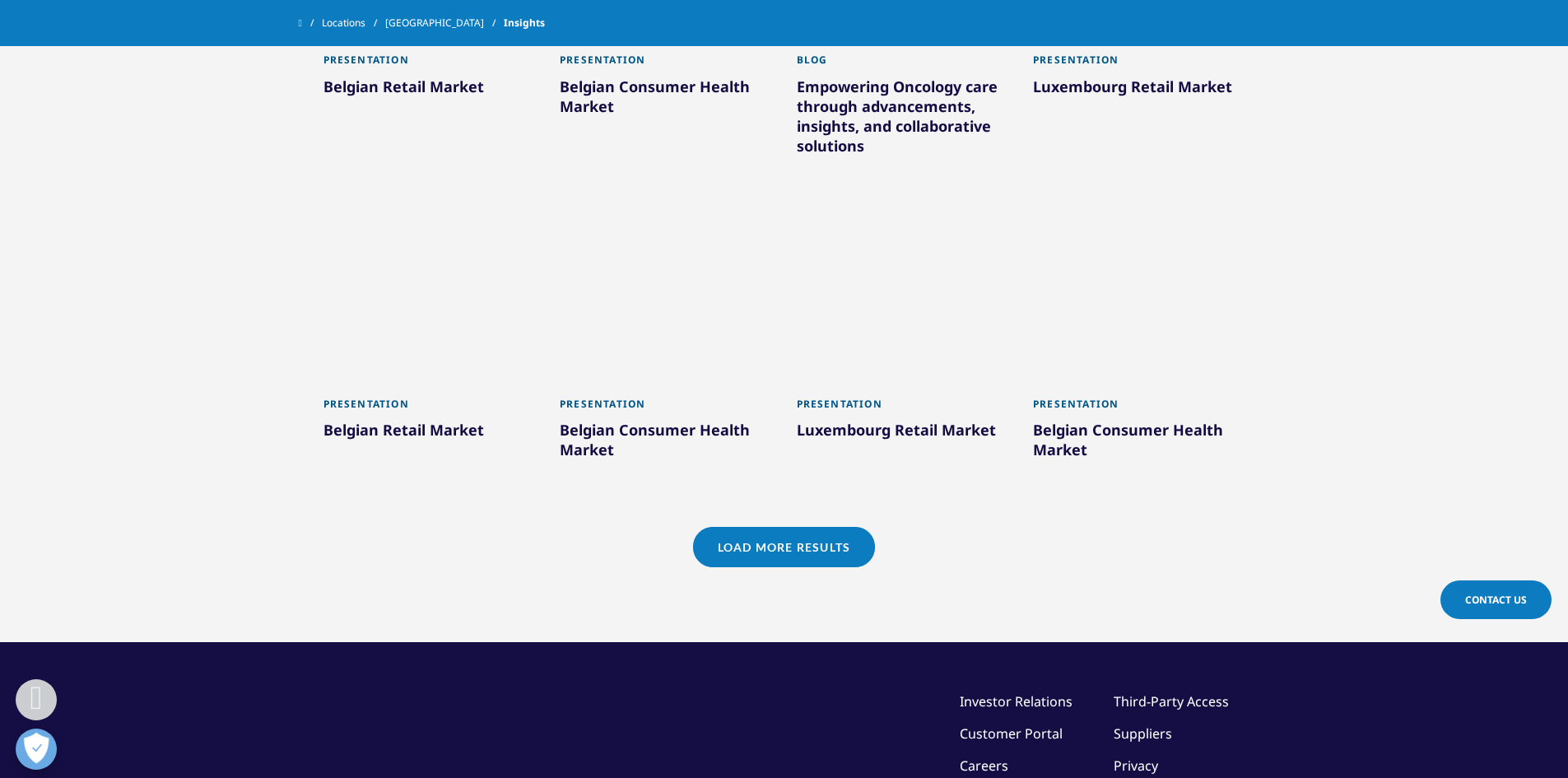
scroll to position [2223, 0]
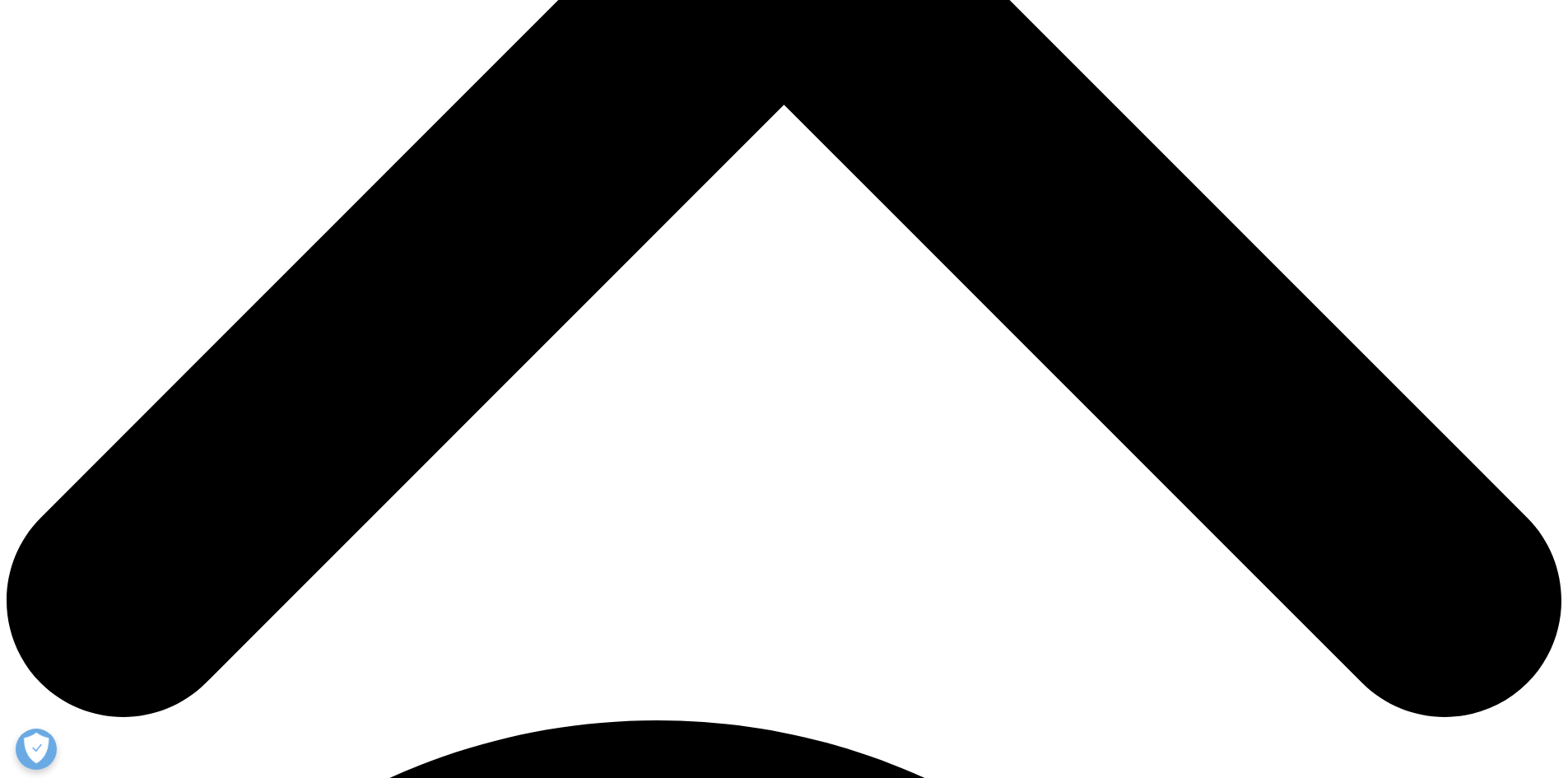
scroll to position [906, 0]
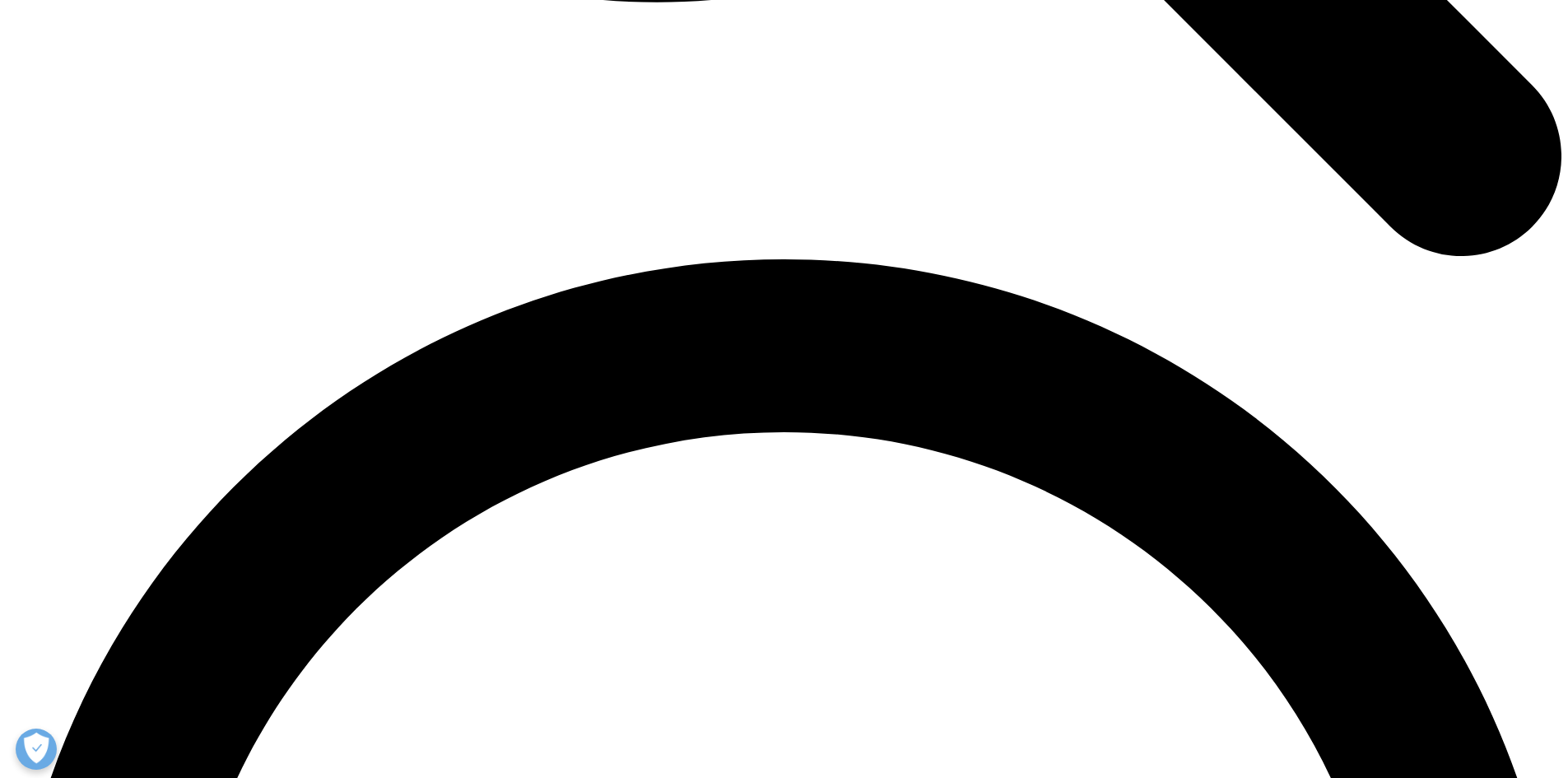
scroll to position [3293, 0]
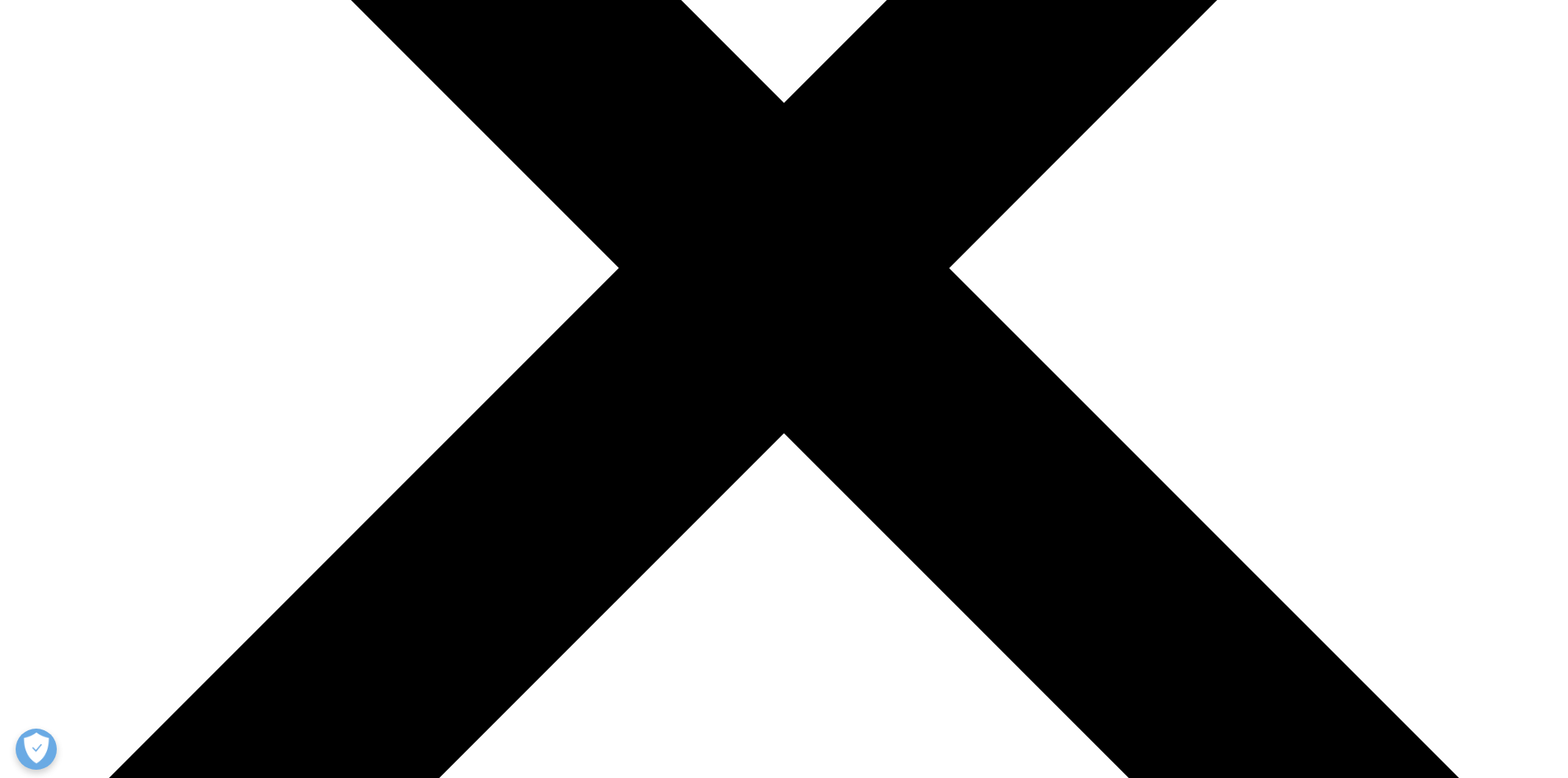
scroll to position [494, 0]
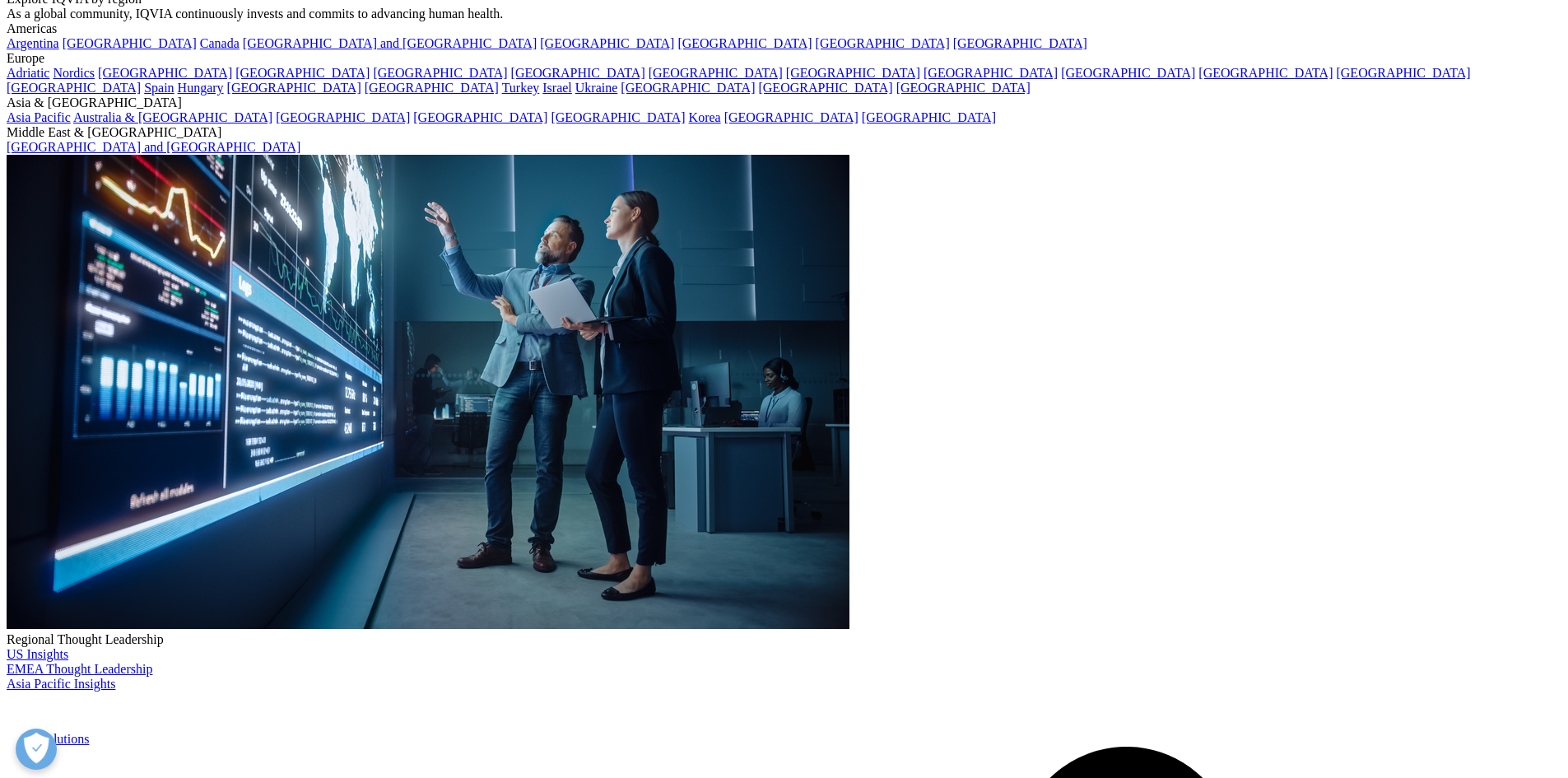
scroll to position [4926, 0]
